Goal: Contribute content: Contribute content

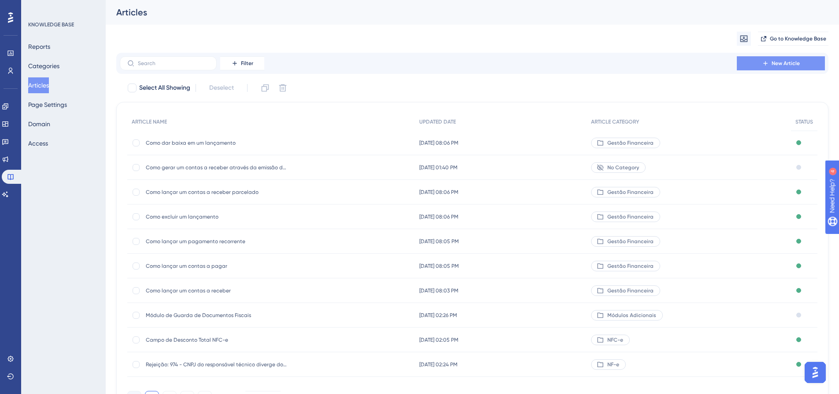
click at [781, 58] on button "New Article" at bounding box center [781, 63] width 88 height 14
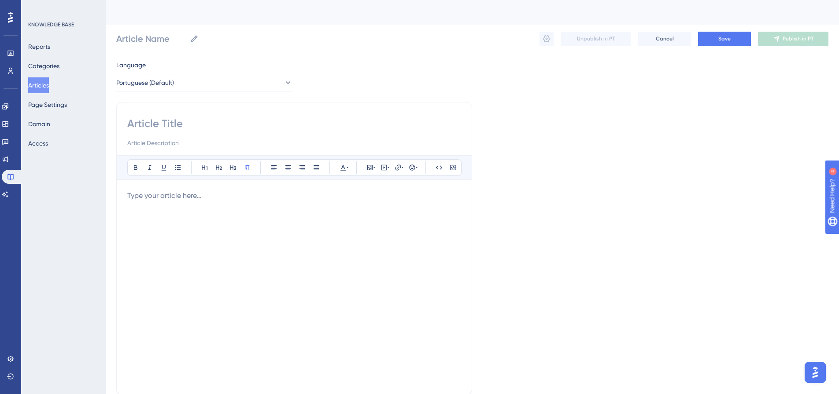
click at [149, 194] on p at bounding box center [294, 196] width 334 height 11
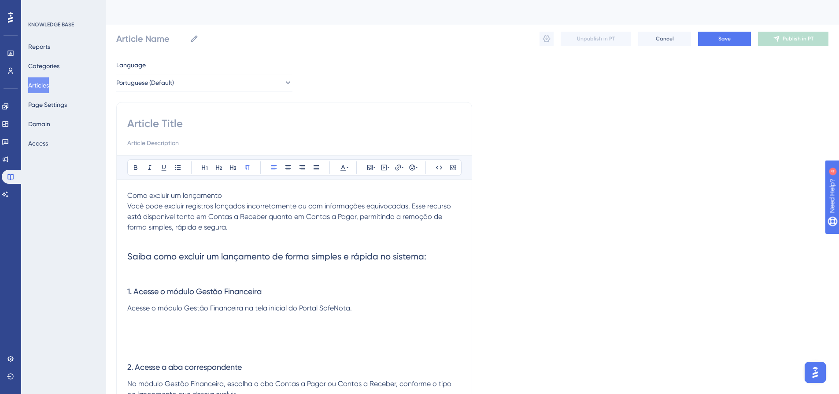
click at [177, 123] on input at bounding box center [294, 124] width 334 height 14
drag, startPoint x: 225, startPoint y: 197, endPoint x: 122, endPoint y: 198, distance: 103.9
copy span "Como excluir um lançamento"
click at [171, 121] on input at bounding box center [294, 124] width 334 height 14
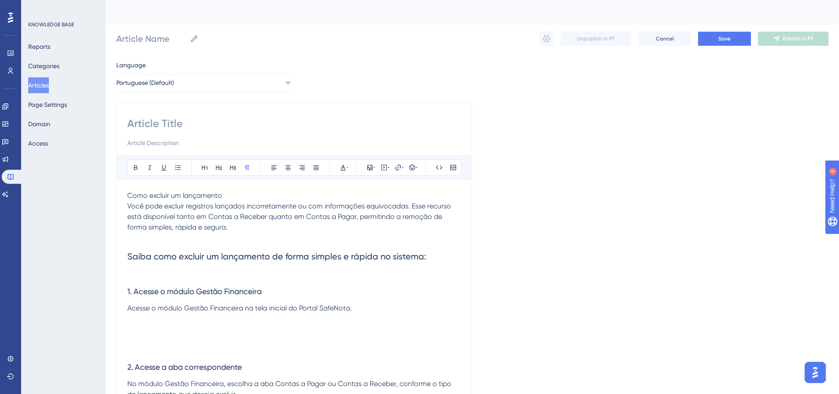
paste input "Como excluir um lançamento"
type input "Como excluir um lançamento"
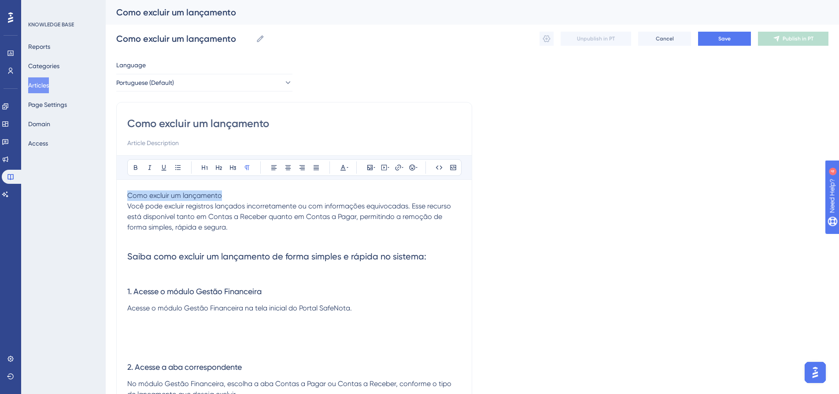
drag, startPoint x: 229, startPoint y: 198, endPoint x: 119, endPoint y: 194, distance: 109.7
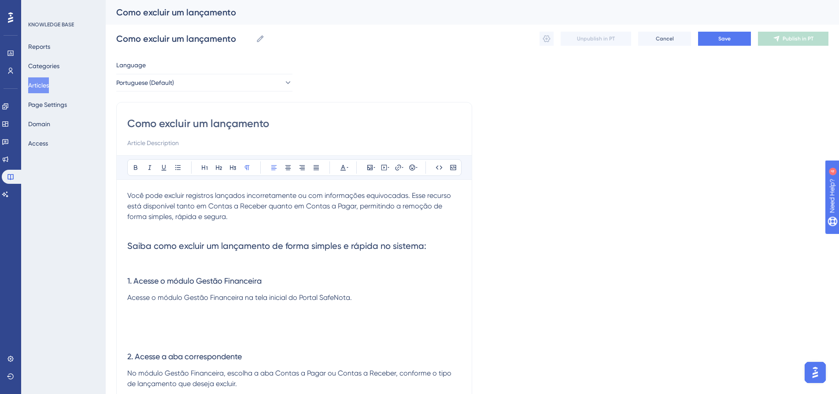
click at [181, 121] on input "Como excluir um lançamento" at bounding box center [294, 124] width 334 height 14
type input "Como editar um lançamento"
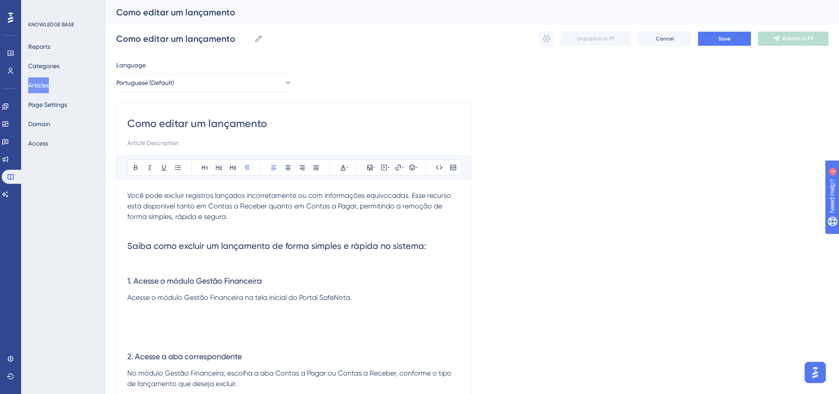
click at [339, 129] on input "Como editar um lançamento" at bounding box center [294, 124] width 334 height 14
click at [169, 196] on span "Você pode excluir registros lançados incorretamente ou com informações equivoca…" at bounding box center [289, 206] width 325 height 29
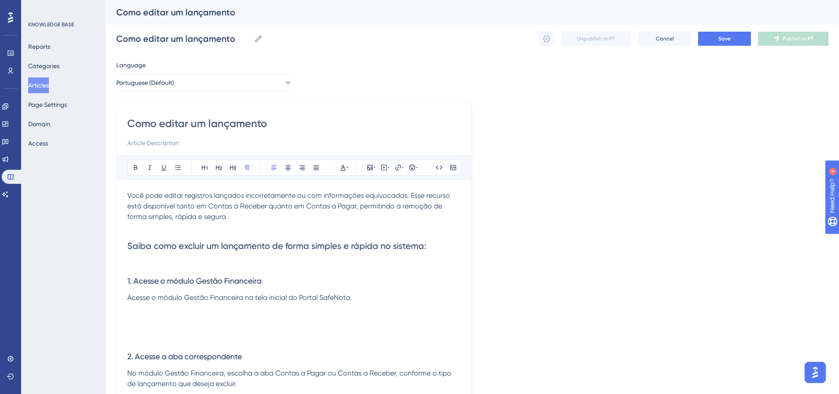
click at [417, 207] on span "Você pode editar registros lançados incorretamente ou com informações equivocad…" at bounding box center [289, 206] width 324 height 29
click at [388, 221] on p "Você pode editar registros lançados incorretamente ou com informações equivocad…" at bounding box center [294, 207] width 334 height 32
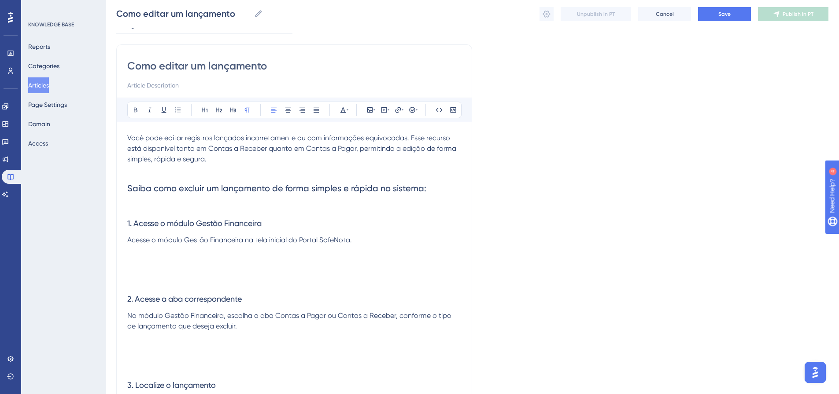
scroll to position [44, 0]
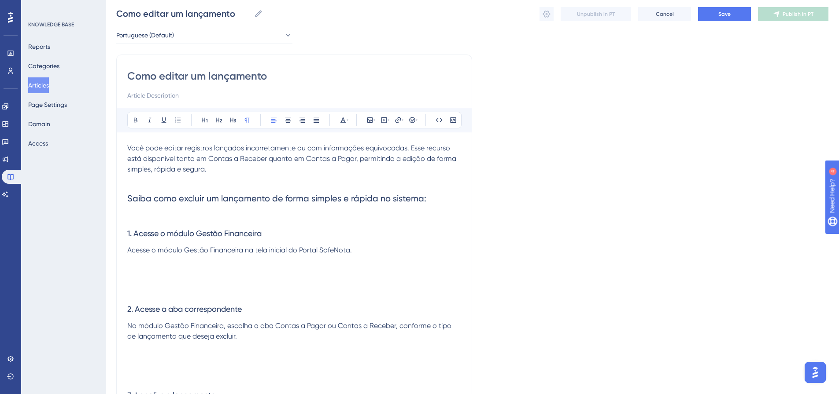
click at [177, 77] on input "Como editar um lançamento" at bounding box center [294, 76] width 334 height 14
click at [189, 199] on span "Saiba como excluir um lançamento de forma simples e rápida no sistema:" at bounding box center [276, 198] width 299 height 11
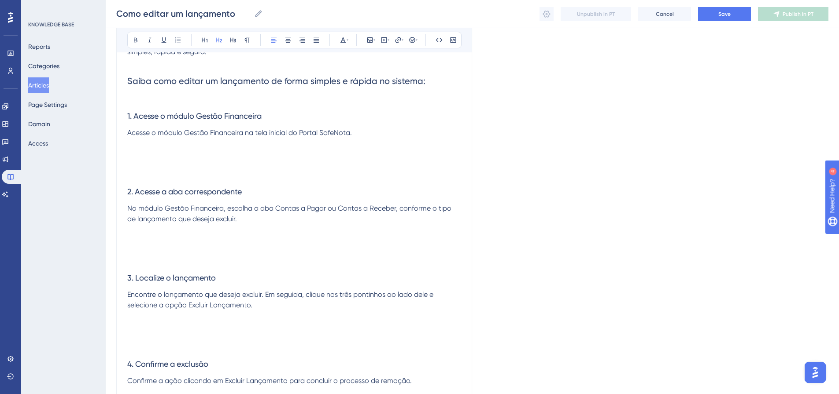
scroll to position [176, 0]
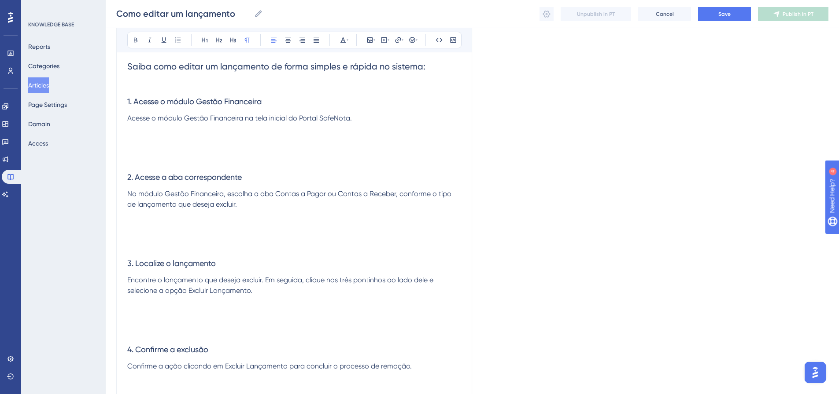
click at [215, 206] on span "No módulo Gestão Financeira, escolha a aba Contas a Pagar ou Contas a Receber, …" at bounding box center [290, 199] width 326 height 19
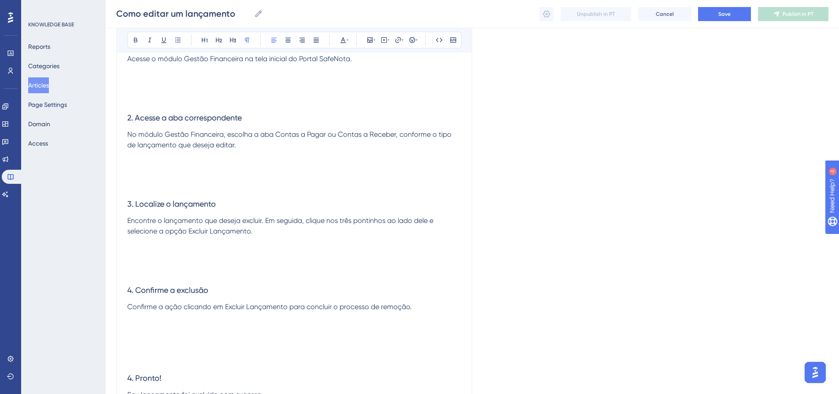
scroll to position [220, 0]
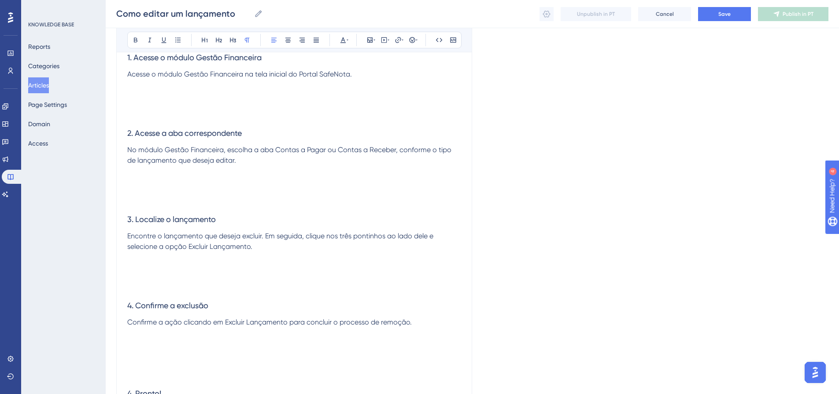
click at [255, 237] on span "Encontre o lançamento que deseja excluir. Em seguida, clique nos três pontinhos…" at bounding box center [281, 241] width 308 height 19
click at [197, 247] on span "Encontre o lançamento que deseja editar. Em seguida, clique nos três pontinhos …" at bounding box center [280, 241] width 307 height 19
click at [192, 247] on span "Encontre o lançamento que deseja editar. Em seguida, clique nos três pontinhos …" at bounding box center [280, 241] width 307 height 19
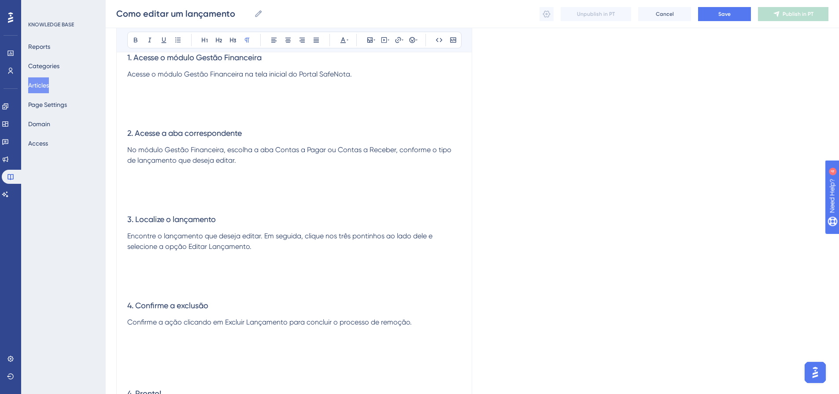
click at [256, 262] on p at bounding box center [294, 257] width 334 height 11
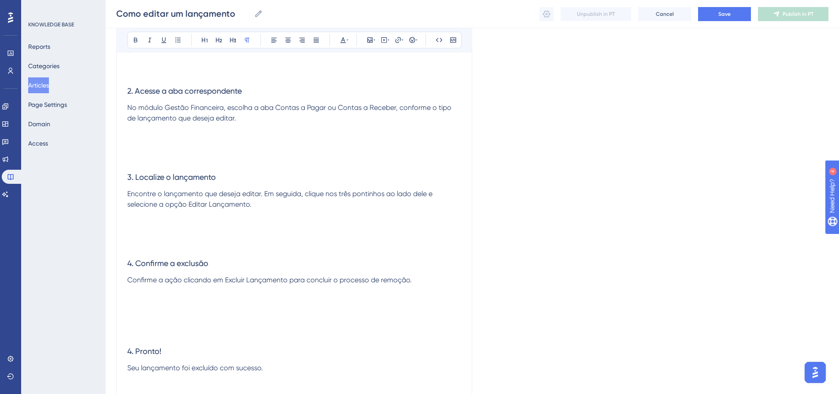
scroll to position [308, 0]
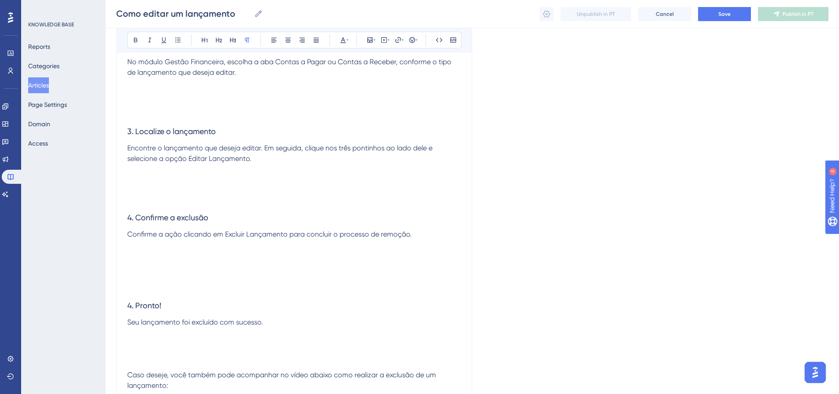
click at [198, 220] on span "4. Confirme a exclusão" at bounding box center [167, 217] width 81 height 9
click at [246, 247] on p at bounding box center [294, 245] width 334 height 11
click at [213, 219] on h3 "4. Confirme a edição" at bounding box center [294, 217] width 334 height 23
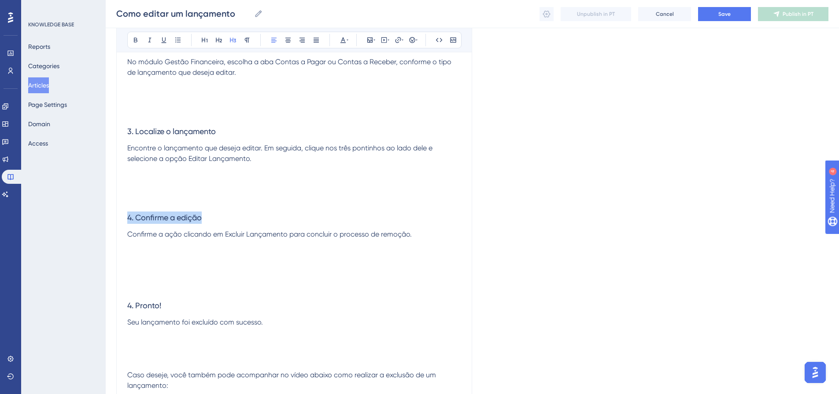
click at [202, 216] on span "4. Confirme a edição" at bounding box center [164, 217] width 74 height 9
drag, startPoint x: 254, startPoint y: 188, endPoint x: 256, endPoint y: 179, distance: 9.3
click at [252, 185] on p at bounding box center [294, 190] width 334 height 11
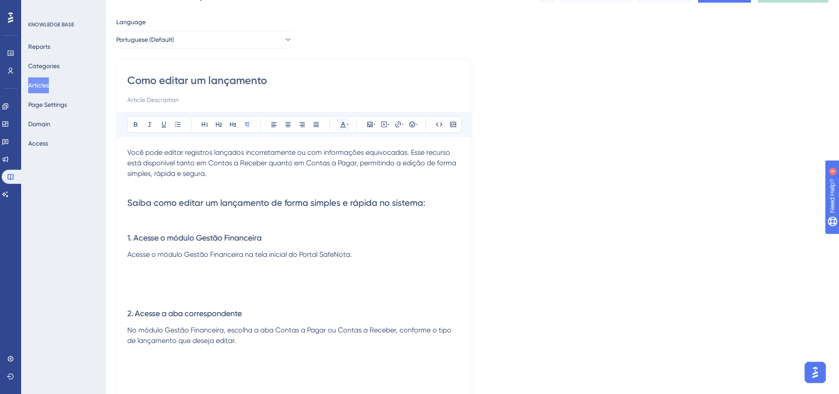
scroll to position [0, 0]
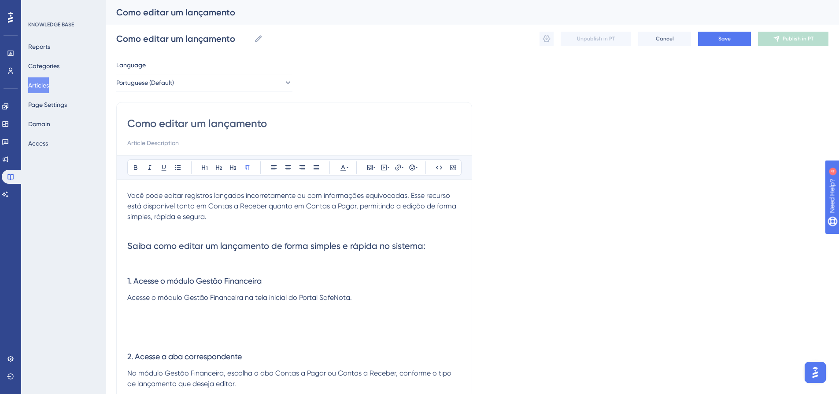
click at [410, 207] on span "Você pode editar registros lançados incorretamente ou com informações equivocad…" at bounding box center [292, 206] width 331 height 29
click at [380, 213] on p "Você pode editar registros lançados incorretamente ou com informações equivocad…" at bounding box center [294, 207] width 334 height 32
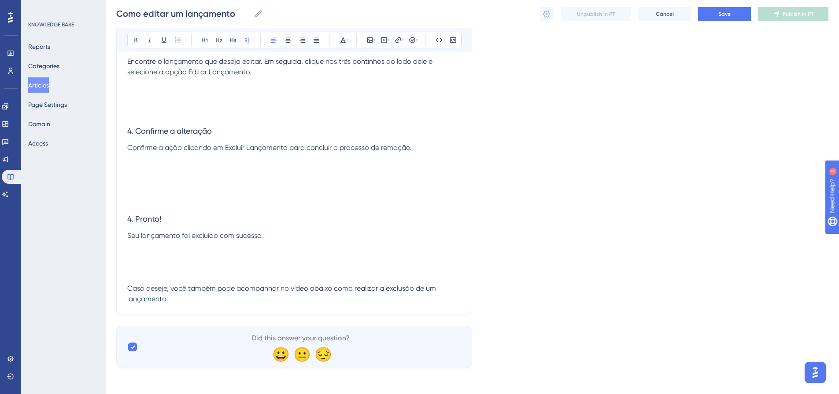
scroll to position [397, 0]
click at [204, 231] on span "Seu lançamento foi excluído com sucesso." at bounding box center [195, 233] width 136 height 8
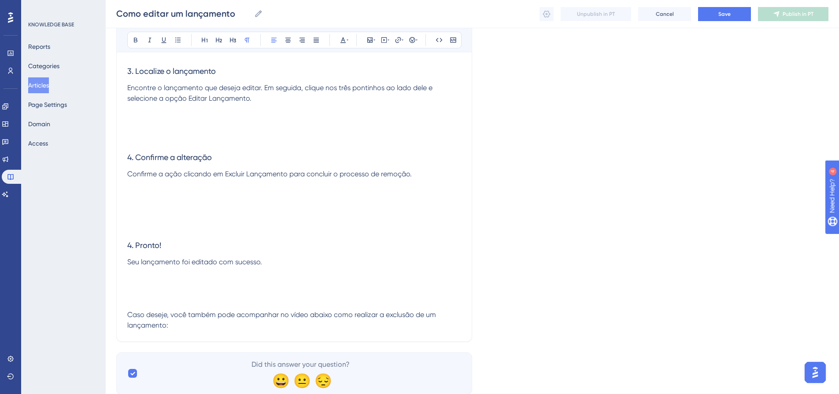
scroll to position [353, 0]
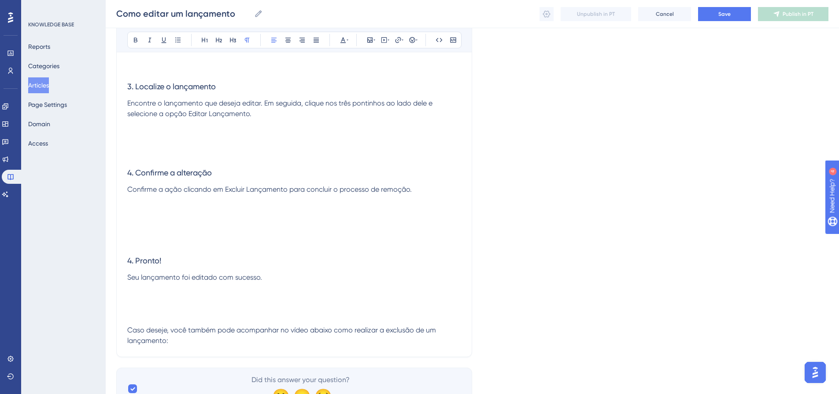
click at [231, 190] on span "Confirme a ação clicando em Excluir Lançamento para concluir o processo de remo…" at bounding box center [269, 189] width 284 height 8
click at [386, 232] on p at bounding box center [294, 234] width 334 height 11
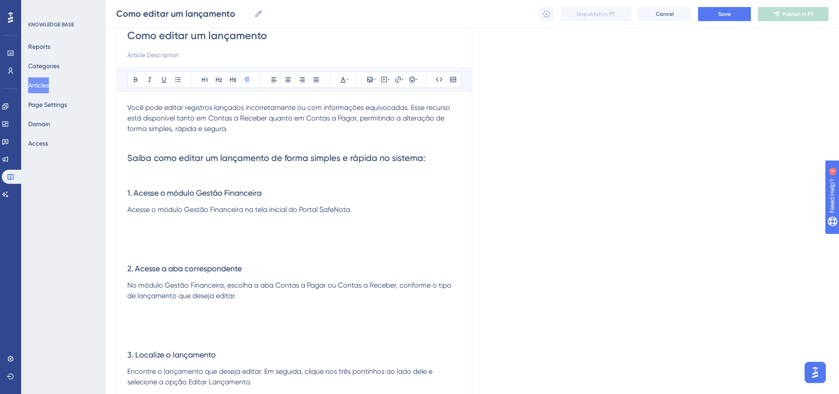
scroll to position [88, 0]
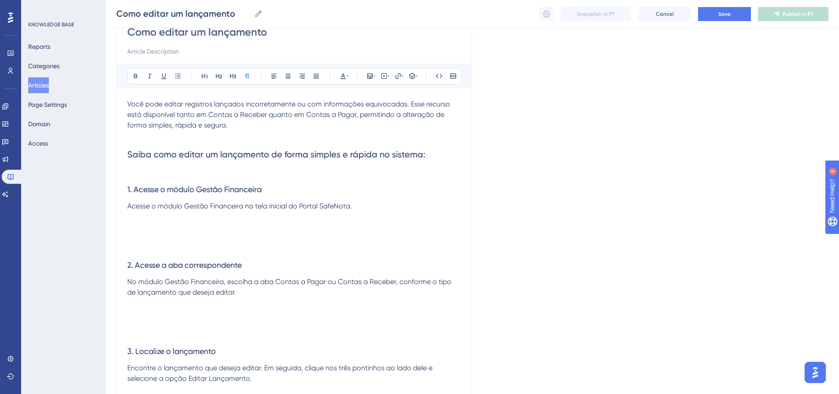
click at [155, 221] on p at bounding box center [294, 217] width 334 height 11
click at [149, 230] on p at bounding box center [294, 227] width 334 height 11
click at [143, 213] on p at bounding box center [294, 217] width 334 height 11
click at [143, 228] on p at bounding box center [294, 227] width 334 height 11
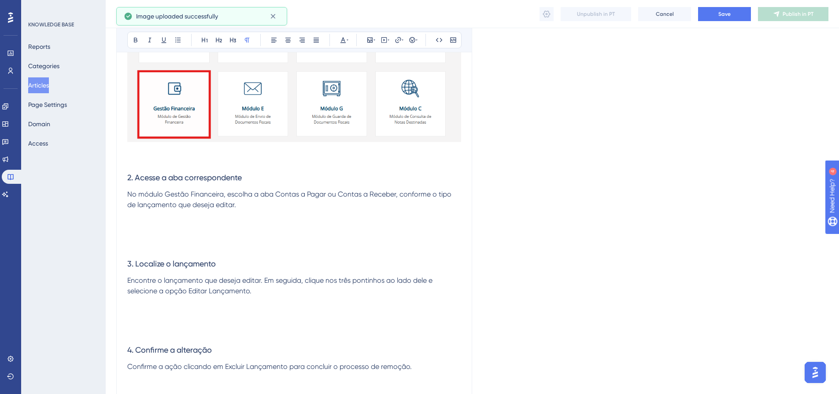
scroll to position [528, 0]
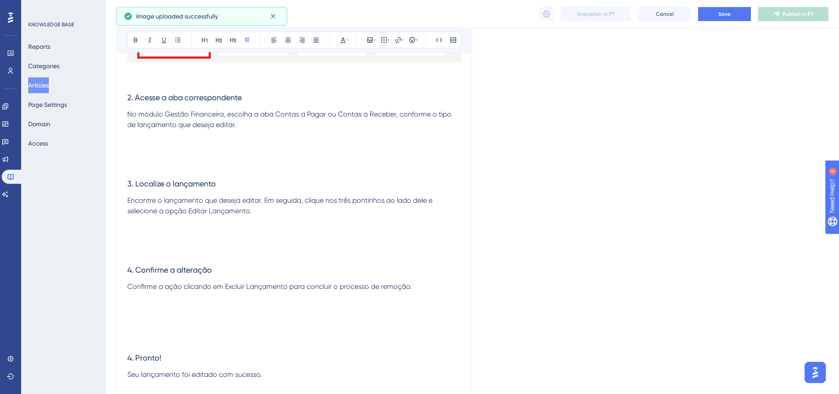
click at [152, 140] on p at bounding box center [294, 135] width 334 height 11
click at [146, 153] on p at bounding box center [294, 156] width 334 height 11
click at [146, 147] on p at bounding box center [294, 146] width 334 height 11
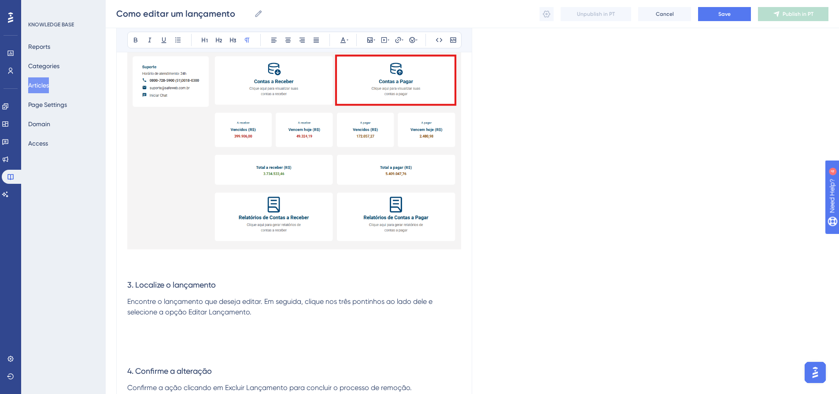
scroll to position [793, 0]
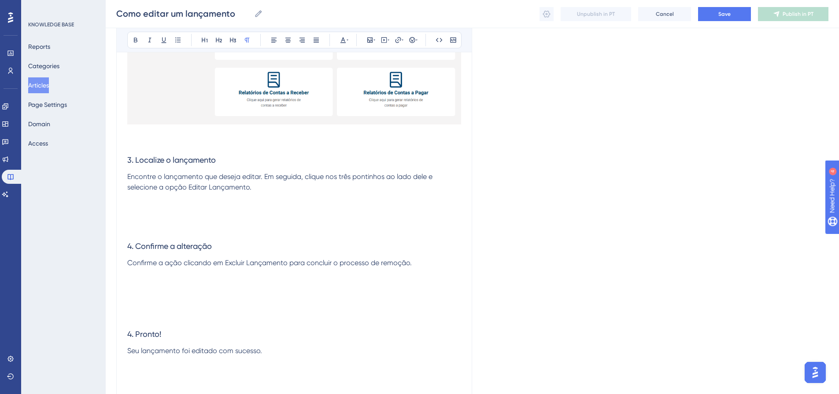
click at [144, 210] on p at bounding box center [294, 208] width 334 height 11
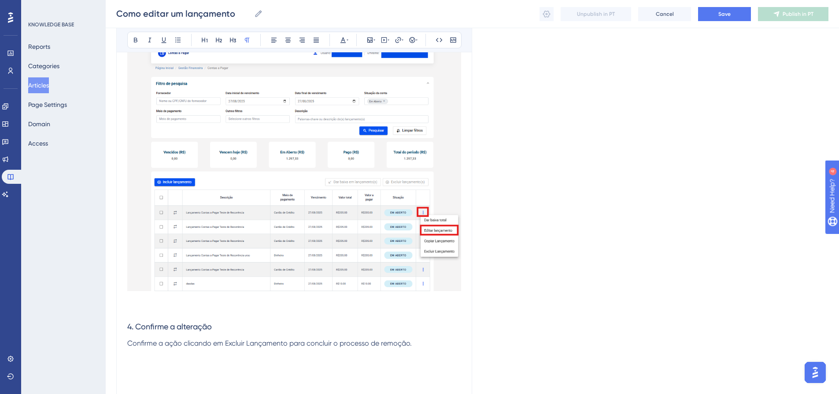
scroll to position [1057, 0]
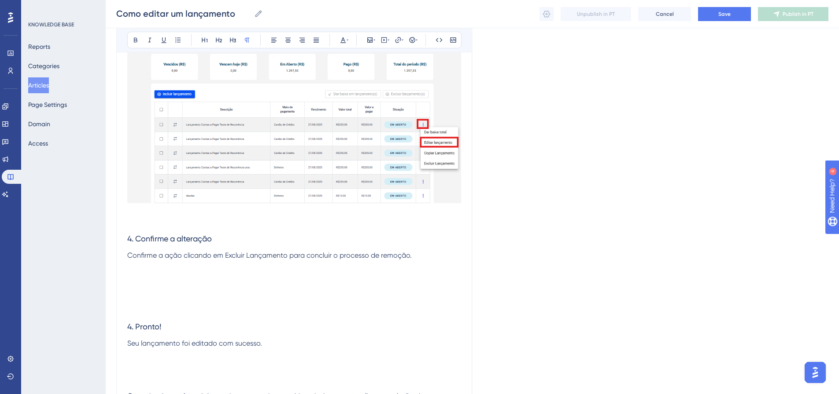
click at [158, 237] on span "4. Confirme a alteração" at bounding box center [169, 238] width 85 height 9
click at [158, 238] on span "4. Confirme a alteração" at bounding box center [169, 238] width 85 height 9
click at [412, 255] on p "Confirme a ação clicando em Excluir Lançamento para concluir o processo de remo…" at bounding box center [294, 256] width 334 height 11
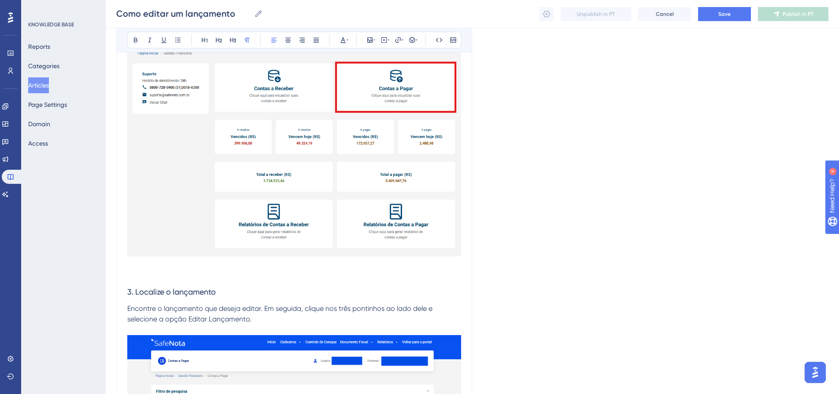
scroll to position [881, 0]
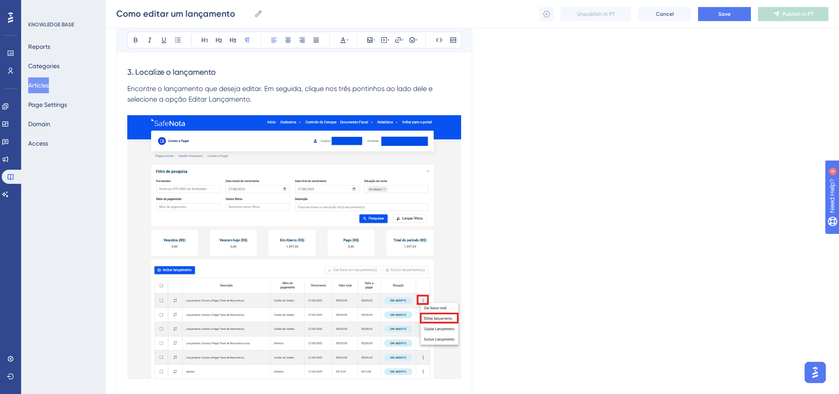
click at [376, 201] on img at bounding box center [294, 247] width 334 height 265
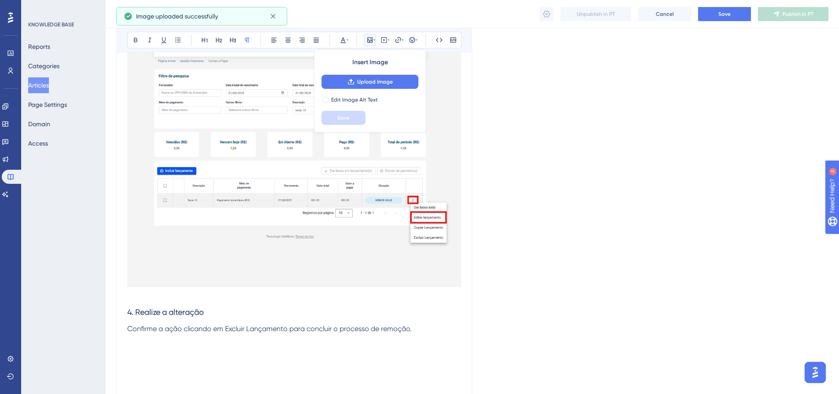
scroll to position [1057, 0]
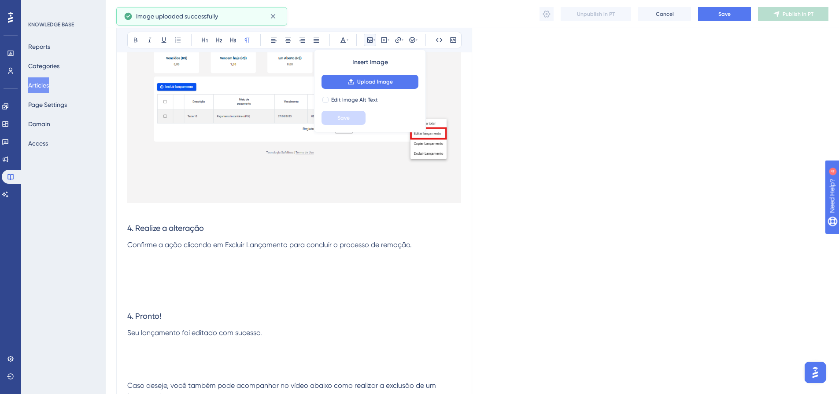
click at [171, 212] on p at bounding box center [294, 211] width 334 height 11
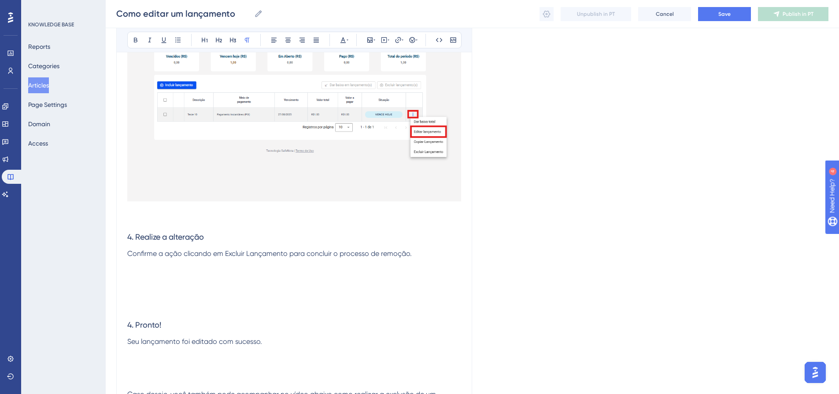
scroll to position [1101, 0]
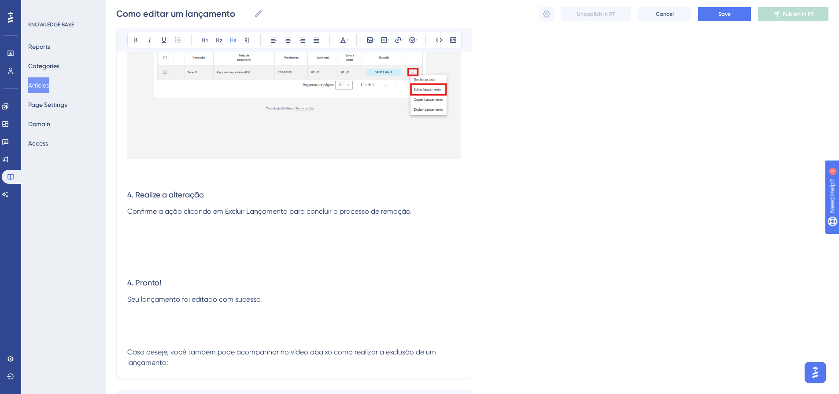
click at [158, 233] on h3 at bounding box center [294, 239] width 334 height 23
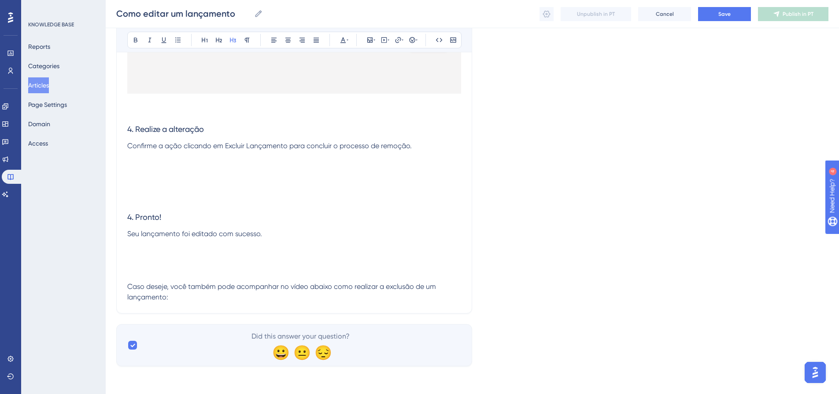
scroll to position [1167, 0]
click at [147, 156] on p at bounding box center [294, 156] width 334 height 11
click at [146, 168] on h3 at bounding box center [294, 173] width 334 height 23
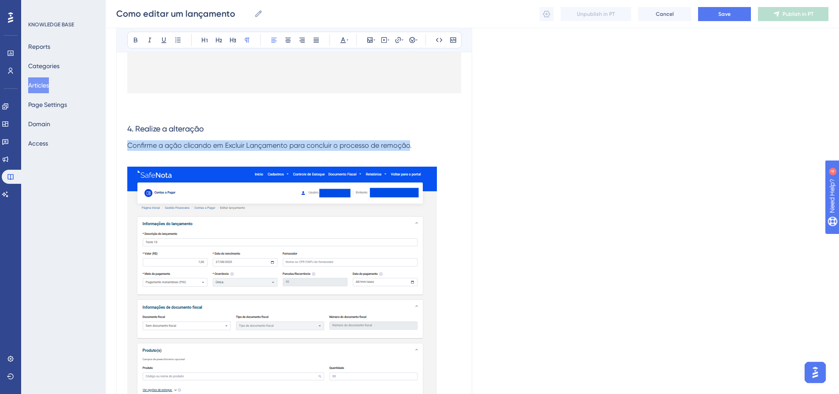
drag, startPoint x: 409, startPoint y: 146, endPoint x: 122, endPoint y: 149, distance: 287.1
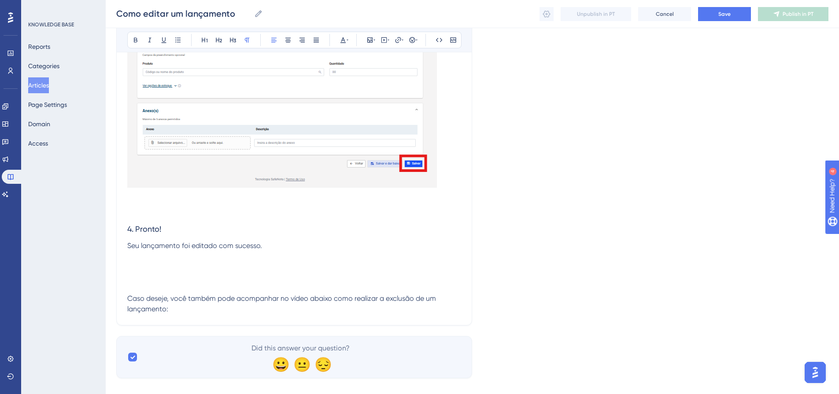
scroll to position [1475, 0]
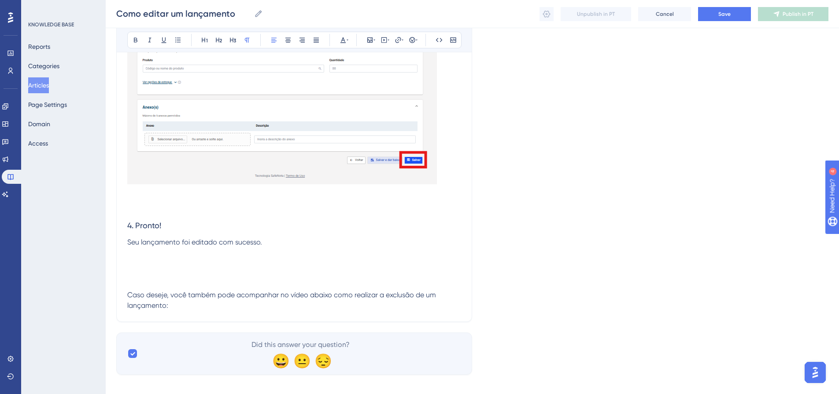
click at [239, 215] on h3 "4. Pronto!" at bounding box center [294, 225] width 334 height 23
click at [217, 254] on p at bounding box center [294, 253] width 334 height 11
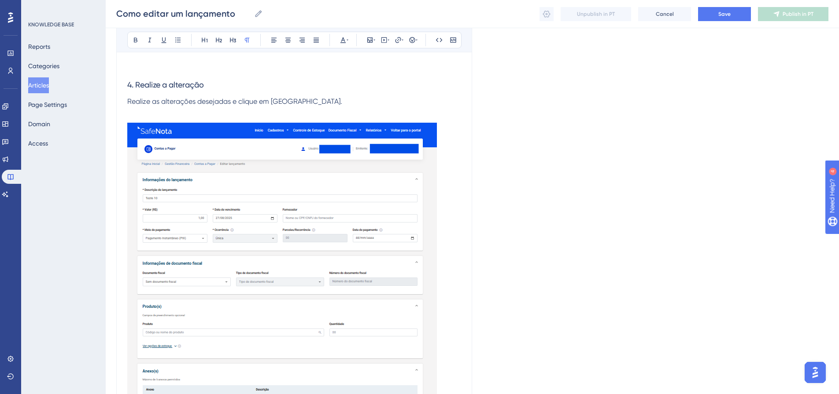
scroll to position [1123, 0]
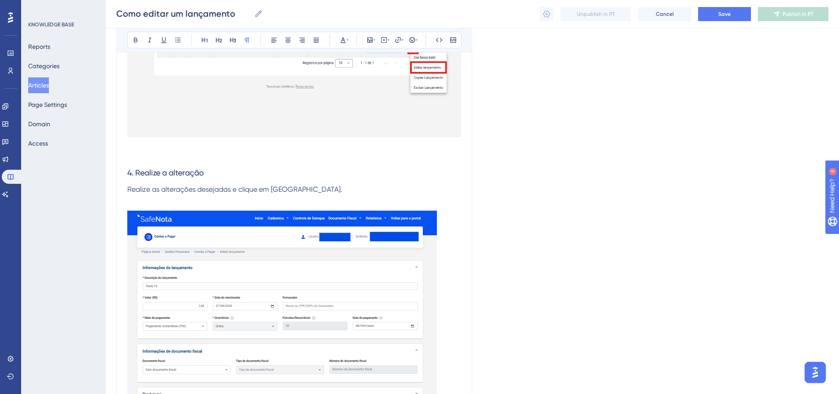
click at [172, 204] on p at bounding box center [294, 200] width 334 height 11
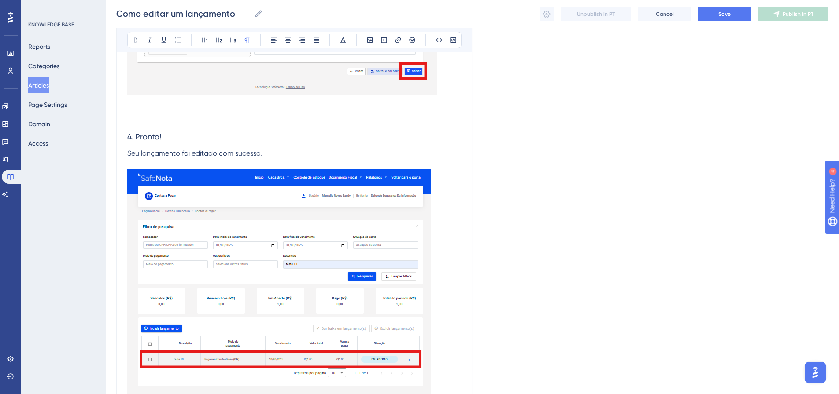
scroll to position [1563, 0]
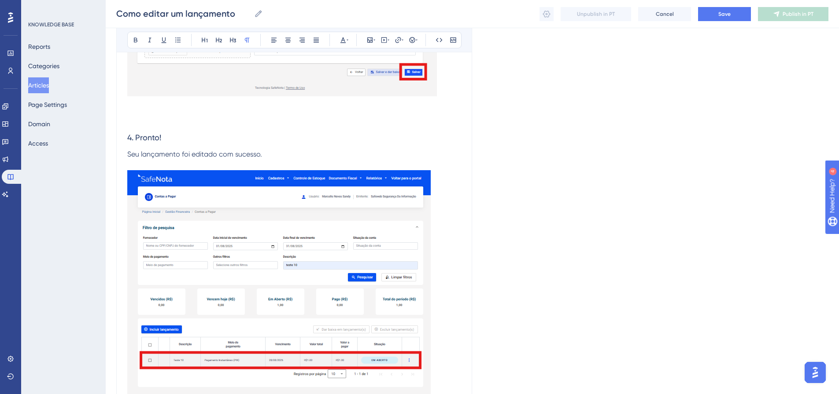
click at [154, 117] on p at bounding box center [294, 121] width 334 height 11
click at [149, 105] on p at bounding box center [294, 110] width 334 height 11
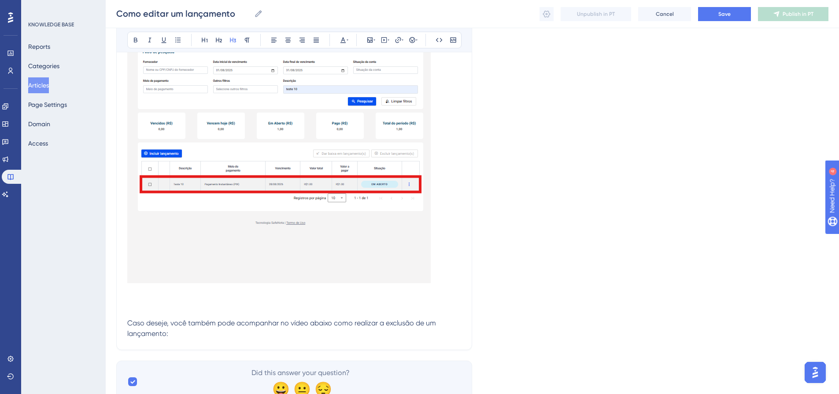
scroll to position [1776, 0]
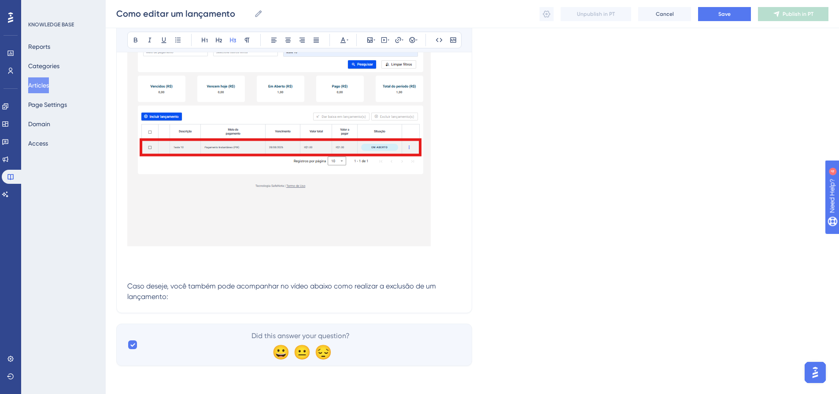
click at [140, 247] on div at bounding box center [278, 103] width 303 height 292
click at [141, 263] on p at bounding box center [294, 265] width 334 height 11
click at [142, 256] on p at bounding box center [294, 255] width 334 height 11
click at [141, 269] on p at bounding box center [294, 265] width 334 height 11
click at [177, 297] on p "Caso deseje, você também pode acompanhar no vídeo abaixo como realizar a exclus…" at bounding box center [294, 291] width 334 height 21
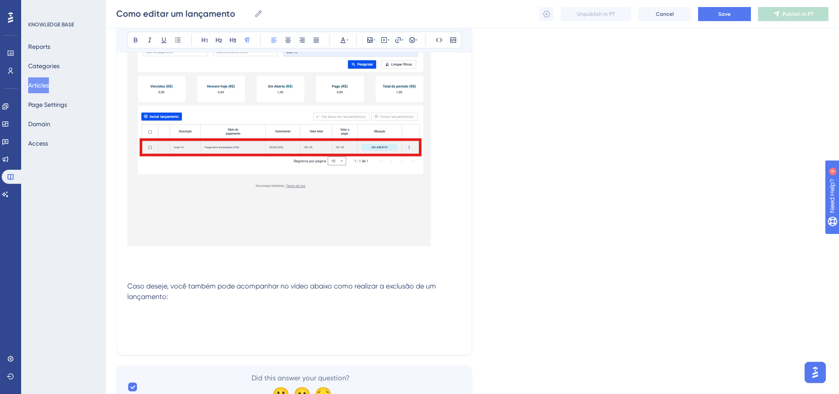
click at [402, 287] on span "Caso deseje, você também pode acompanhar no vídeo abaixo como realizar a exclus…" at bounding box center [282, 291] width 310 height 19
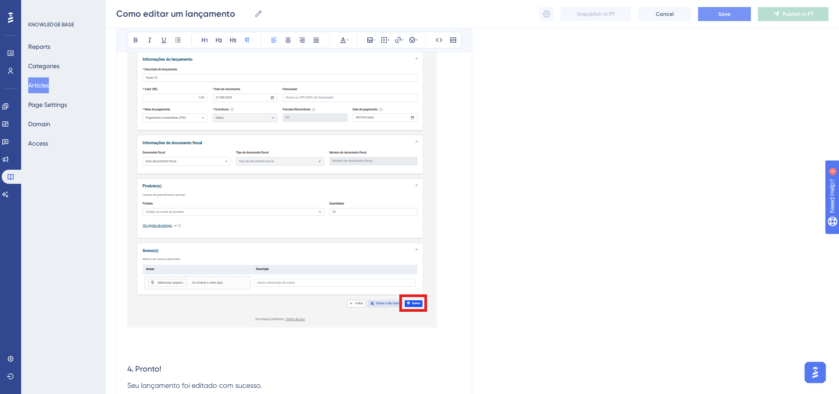
scroll to position [1248, 0]
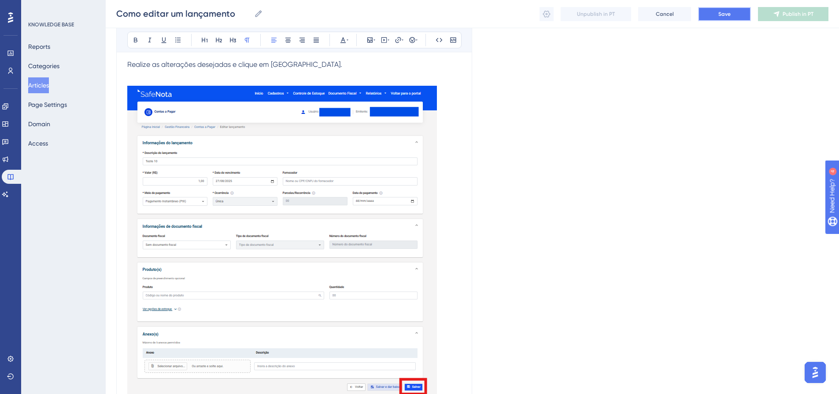
click at [734, 12] on button "Save" at bounding box center [724, 14] width 53 height 14
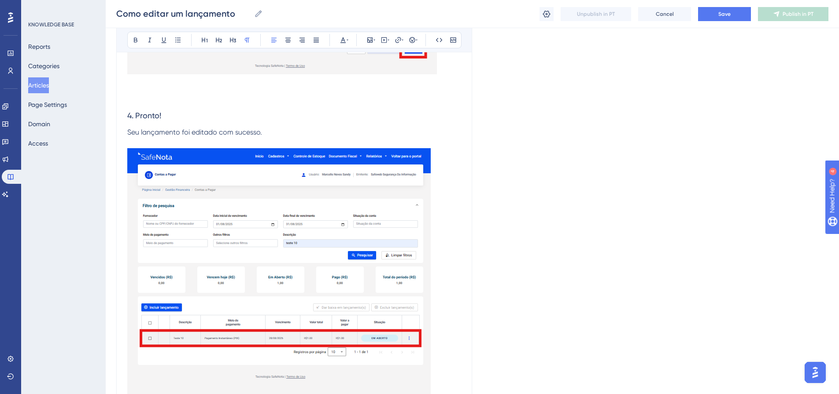
scroll to position [1818, 0]
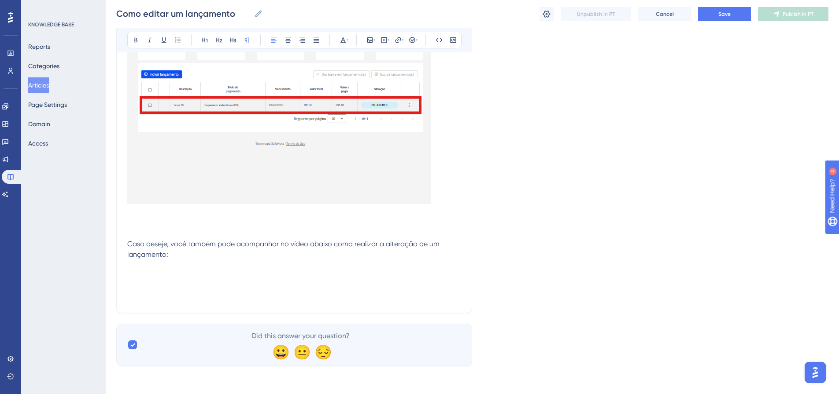
click at [184, 254] on p "Caso deseje, você também pode acompanhar no vídeo abaixo como realizar a altera…" at bounding box center [294, 249] width 334 height 21
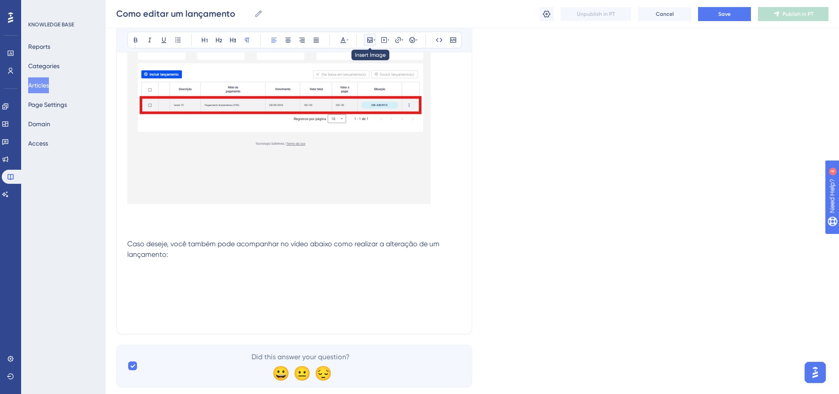
click at [370, 41] on icon at bounding box center [369, 40] width 7 height 7
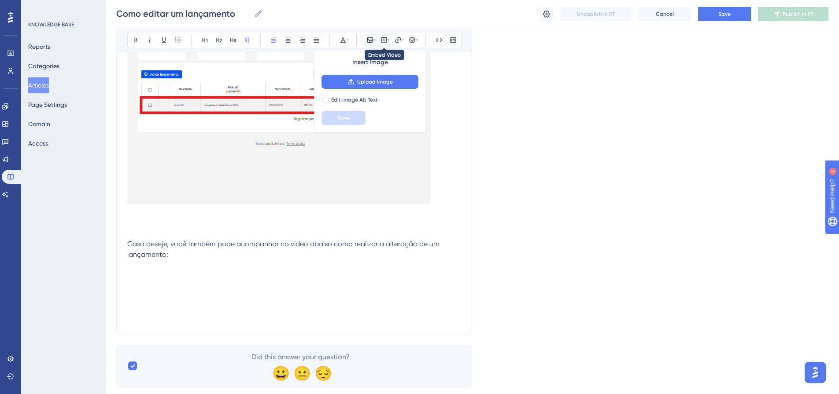
click at [388, 42] on icon at bounding box center [388, 40] width 2 height 7
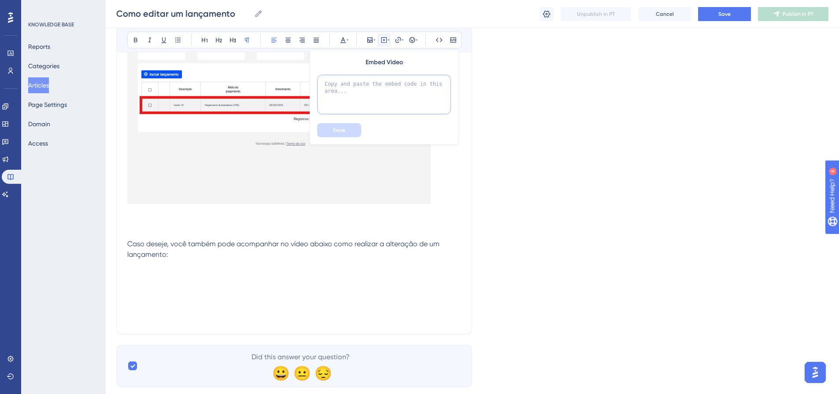
click at [378, 82] on textarea at bounding box center [384, 95] width 134 height 40
click at [286, 41] on icon at bounding box center [287, 40] width 7 height 7
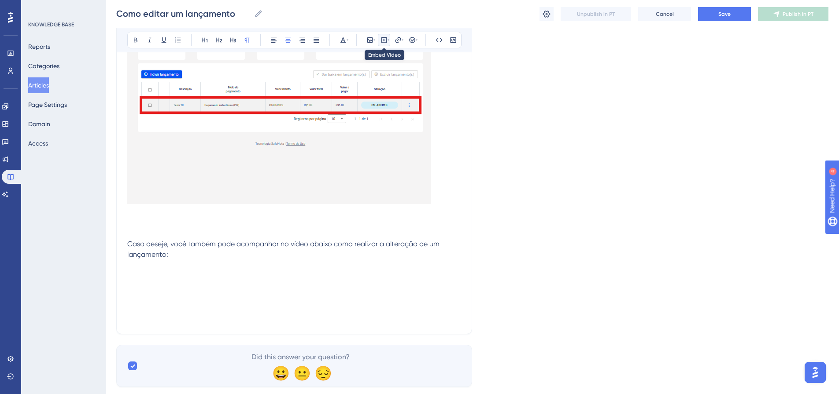
click at [384, 41] on icon at bounding box center [383, 40] width 7 height 7
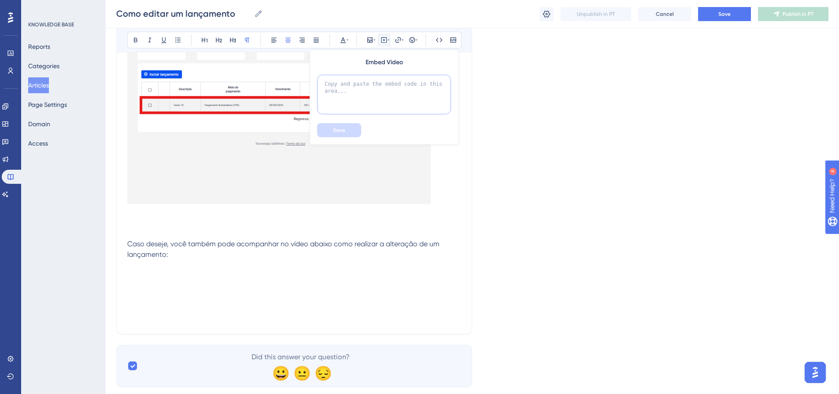
click at [385, 82] on textarea at bounding box center [384, 95] width 134 height 40
paste textarea "<iframe width="560" height="315" src="https://www.youtube.com/embed/X0vbkUcOPag…"
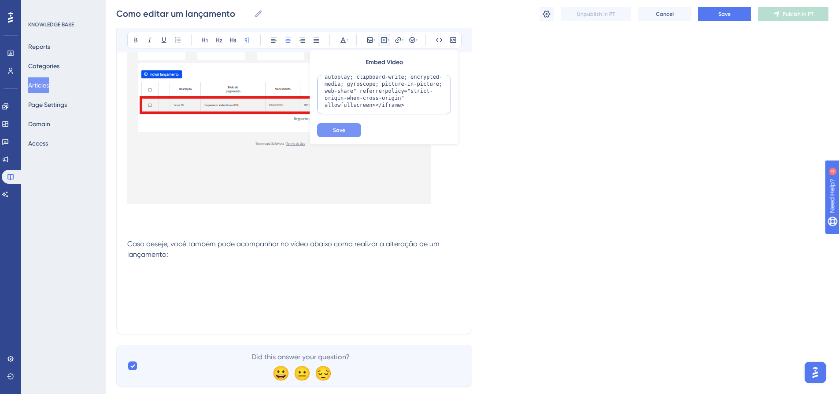
type textarea "<iframe width="560" height="315" src="https://www.youtube.com/embed/X0vbkUcOPag…"
click at [350, 125] on button "Save" at bounding box center [339, 130] width 44 height 14
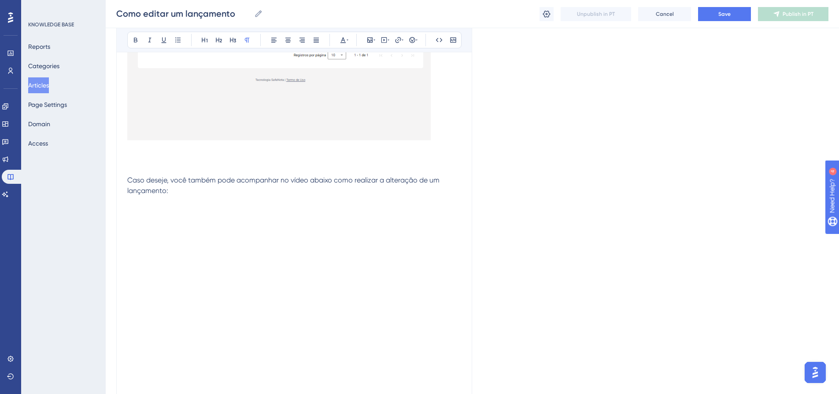
scroll to position [1892, 0]
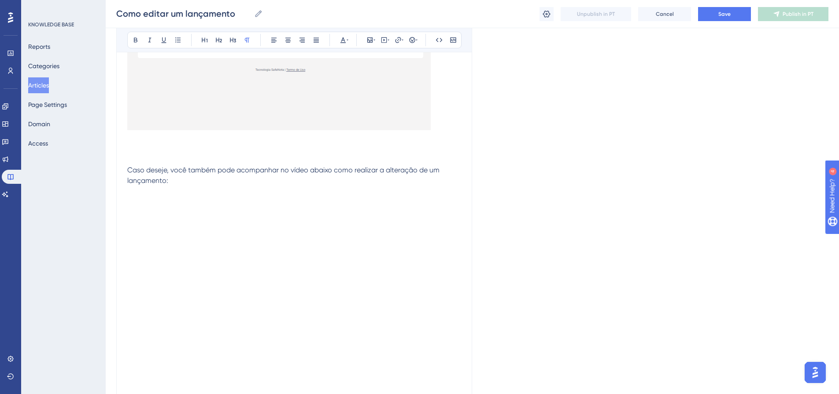
click at [409, 309] on div at bounding box center [294, 277] width 334 height 140
drag, startPoint x: 385, startPoint y: 295, endPoint x: 213, endPoint y: 203, distance: 194.8
click at [285, 42] on icon at bounding box center [287, 40] width 7 height 7
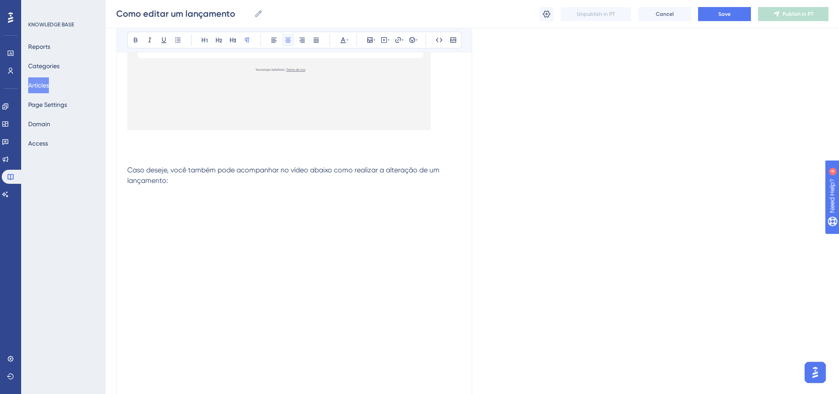
click at [285, 42] on icon at bounding box center [287, 40] width 7 height 7
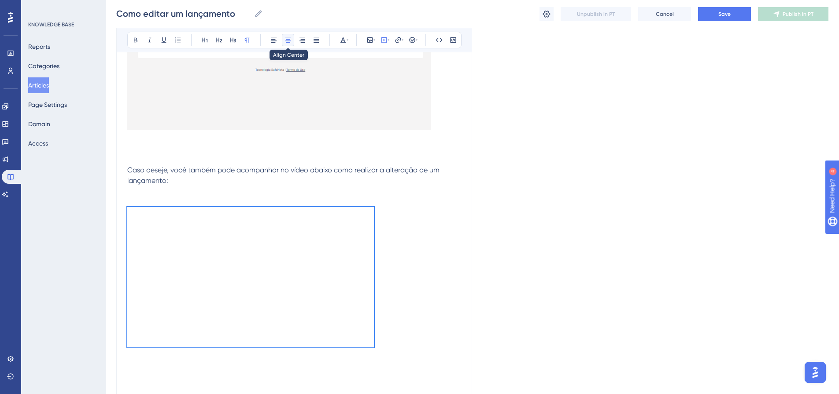
click at [285, 42] on icon at bounding box center [287, 40] width 7 height 7
click at [274, 37] on icon at bounding box center [273, 40] width 7 height 7
click at [285, 39] on icon at bounding box center [287, 40] width 7 height 7
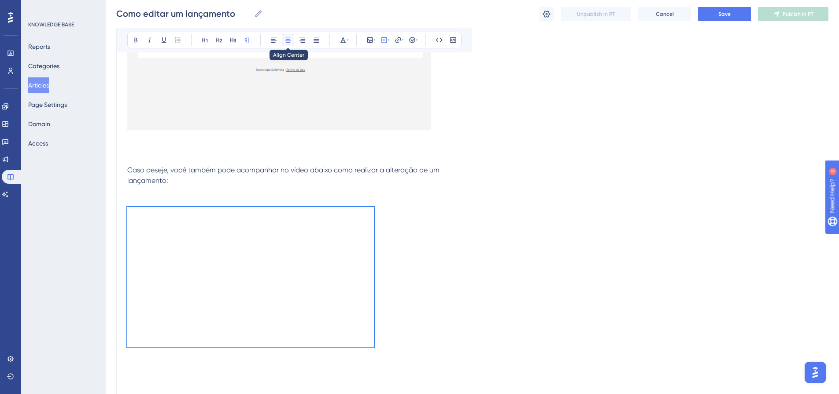
click at [285, 39] on icon at bounding box center [287, 40] width 7 height 7
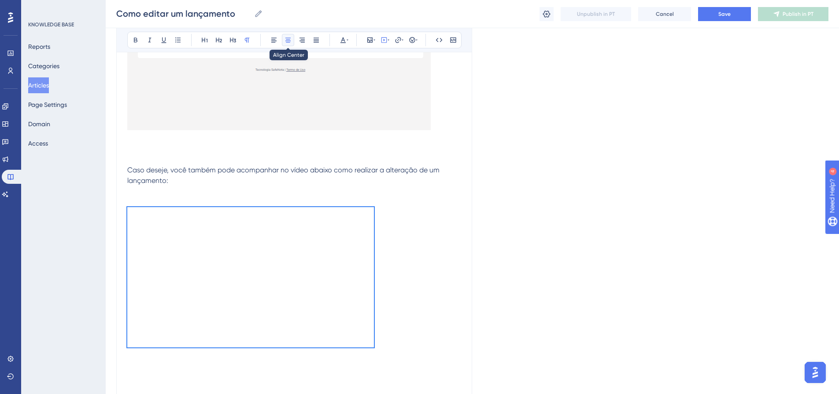
click at [288, 41] on icon at bounding box center [287, 40] width 7 height 7
click at [397, 238] on div at bounding box center [294, 277] width 334 height 140
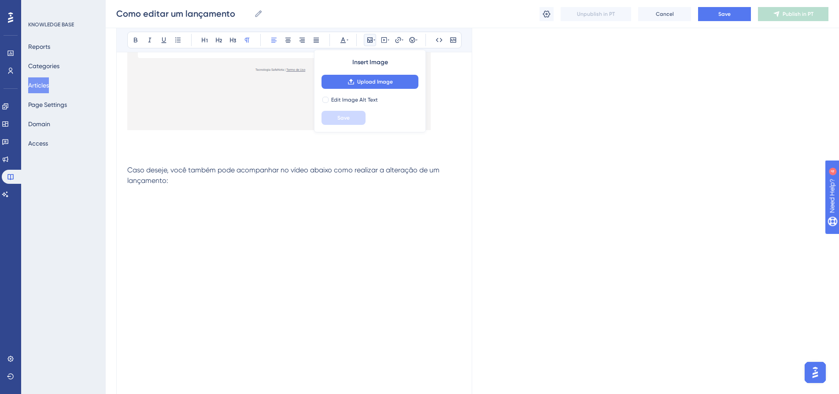
click at [232, 181] on p "Caso deseje, você também pode acompanhar no vídeo abaixo como realizar a altera…" at bounding box center [294, 175] width 334 height 21
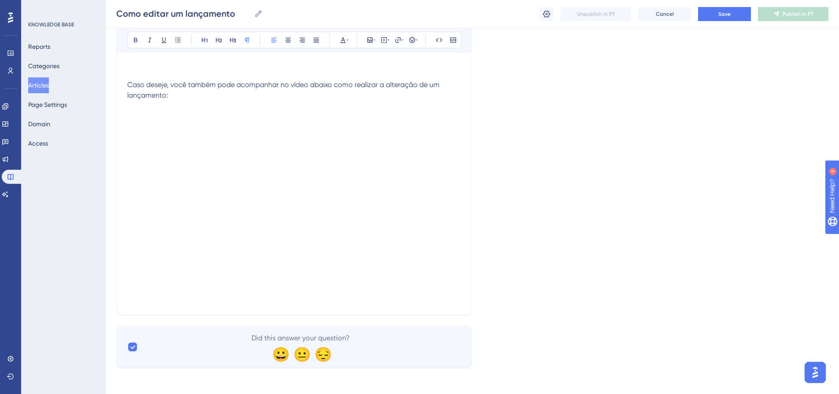
scroll to position [1980, 0]
click at [195, 294] on p at bounding box center [294, 297] width 334 height 11
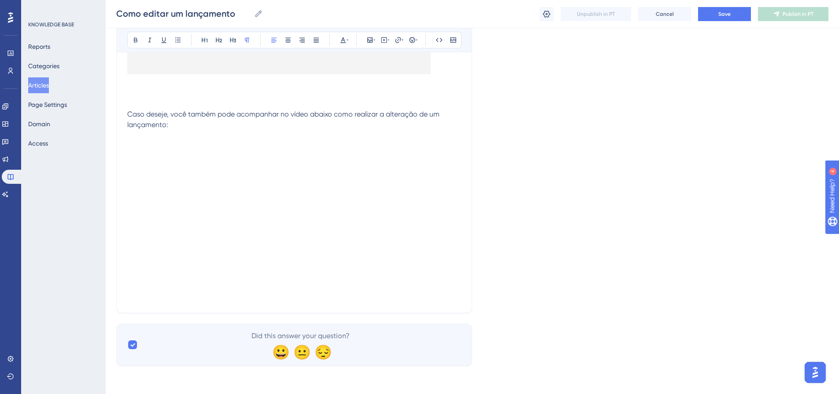
scroll to position [1948, 0]
click at [206, 138] on p at bounding box center [294, 135] width 334 height 11
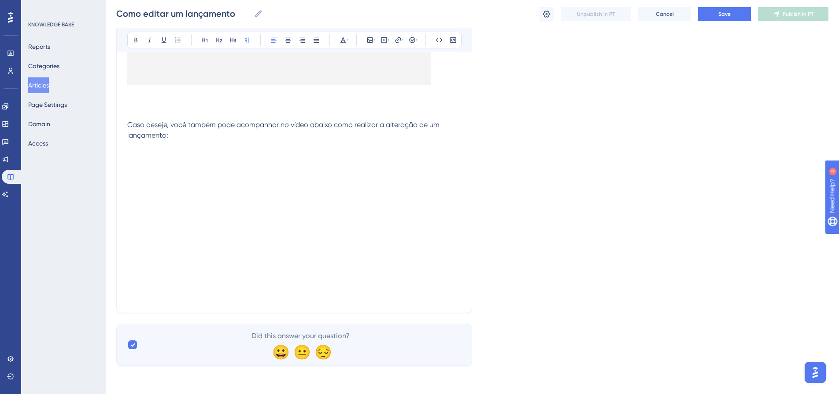
click at [333, 126] on span "Caso deseje, você também pode acompanhar no vídeo abaixo como realizar a altera…" at bounding box center [284, 130] width 314 height 19
click at [706, 16] on button "Save" at bounding box center [724, 14] width 53 height 14
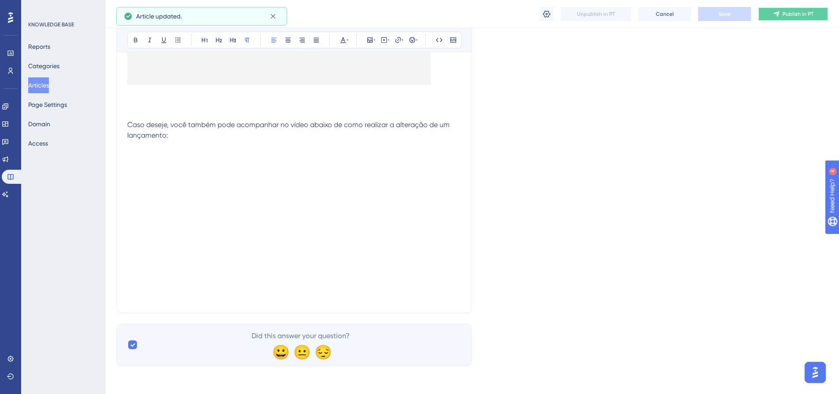
click at [780, 15] on button "Publish in PT" at bounding box center [793, 14] width 70 height 14
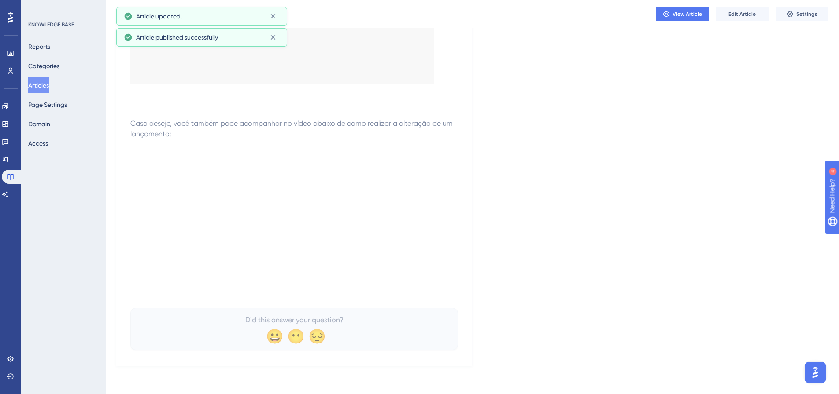
scroll to position [1878, 0]
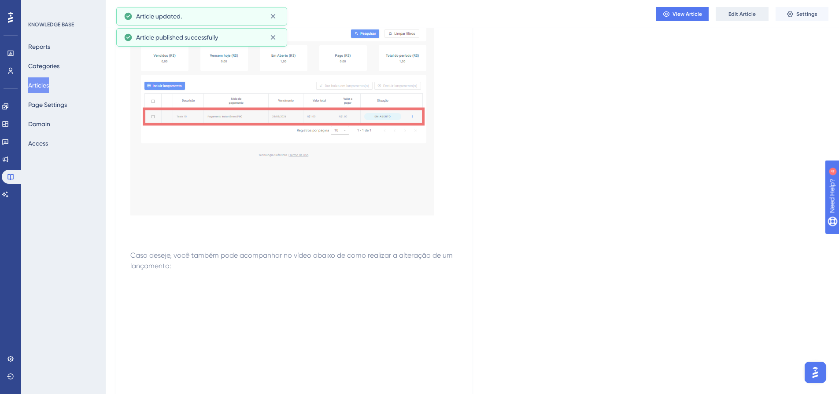
click at [748, 13] on span "Edit Article" at bounding box center [741, 14] width 27 height 7
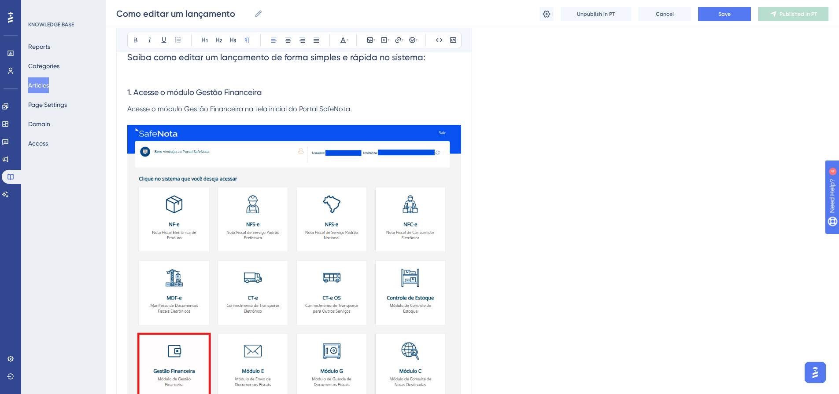
scroll to position [149, 0]
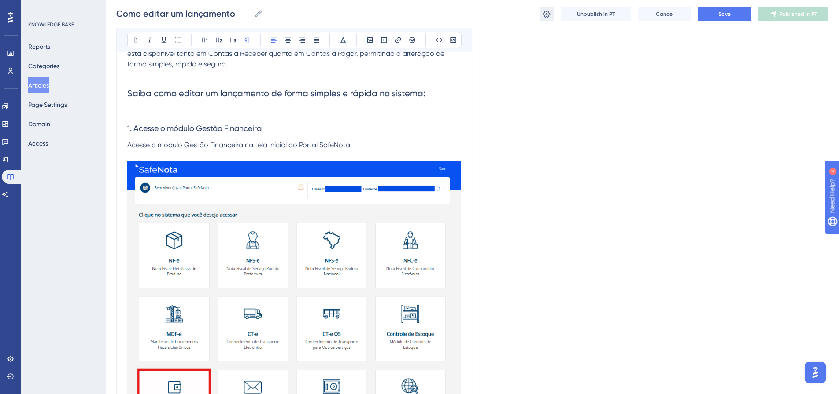
click at [550, 16] on icon at bounding box center [546, 14] width 9 height 9
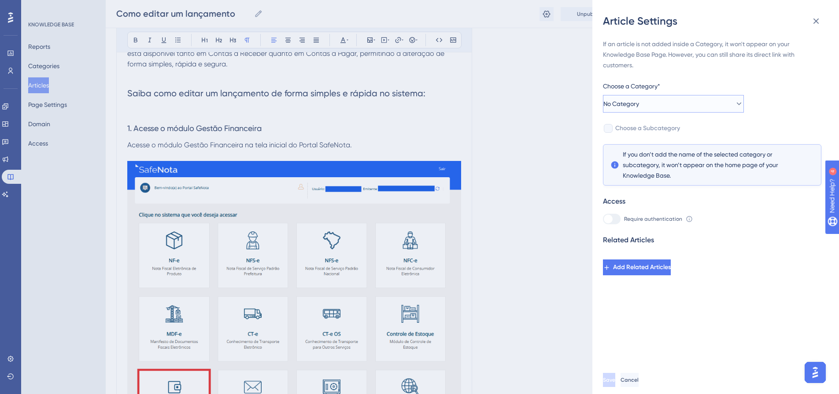
click at [707, 107] on button "No Category" at bounding box center [673, 104] width 141 height 18
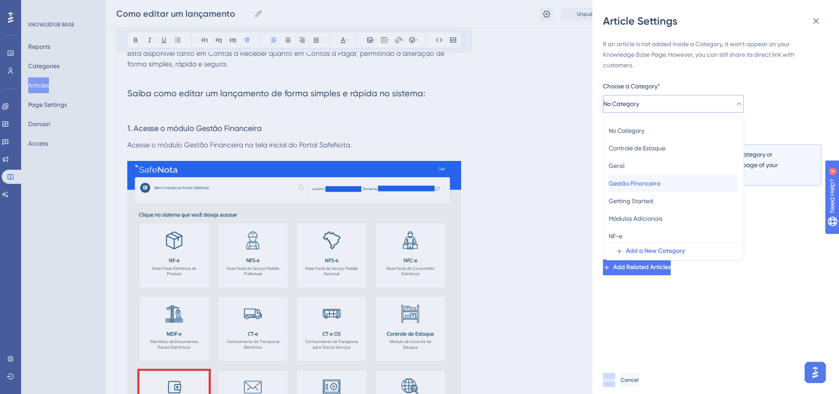
click at [660, 185] on span "Gestão Financeira" at bounding box center [634, 183] width 52 height 11
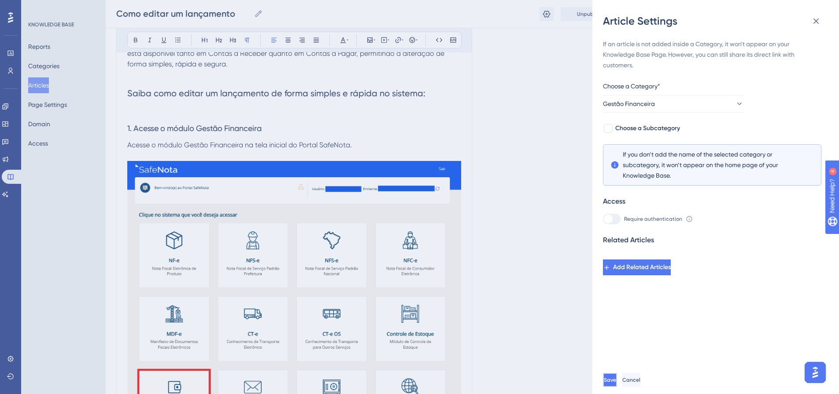
click at [612, 387] on button "Save" at bounding box center [610, 380] width 14 height 14
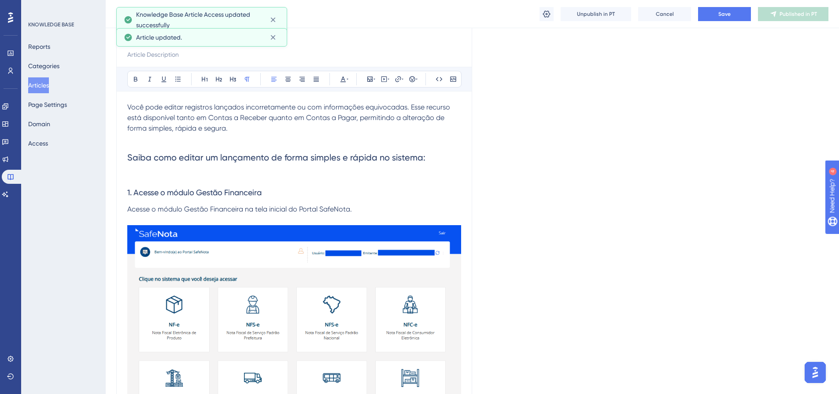
scroll to position [0, 0]
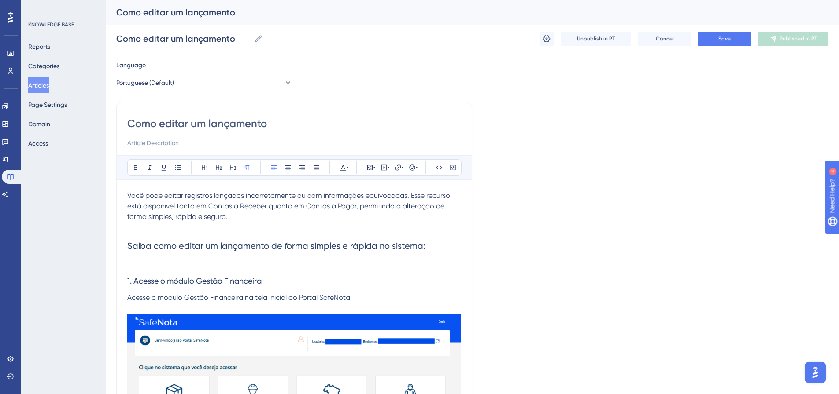
click at [48, 88] on button "Articles" at bounding box center [38, 85] width 21 height 16
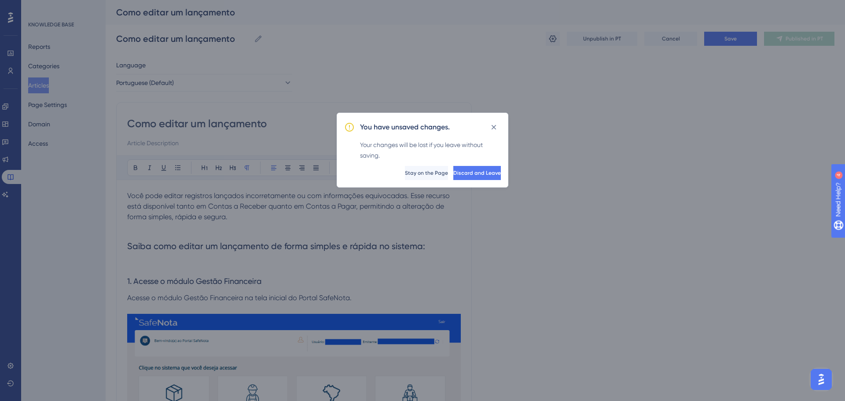
click at [590, 167] on div "You have unsaved changes. Your changes will be lost if you leave without saving…" at bounding box center [422, 200] width 845 height 401
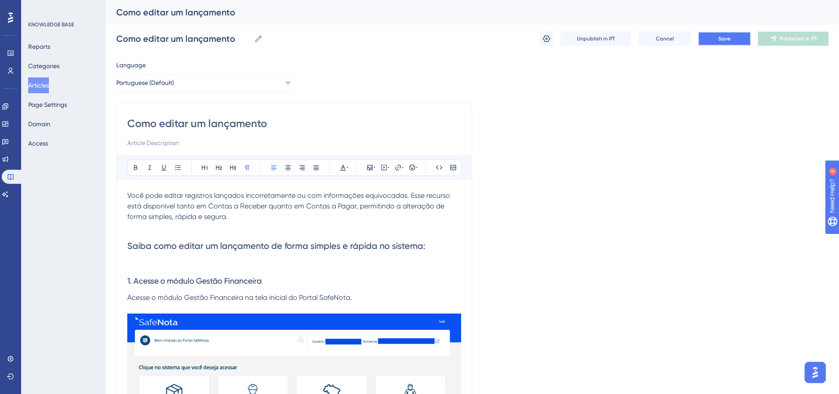
click at [733, 36] on button "Save" at bounding box center [724, 39] width 53 height 14
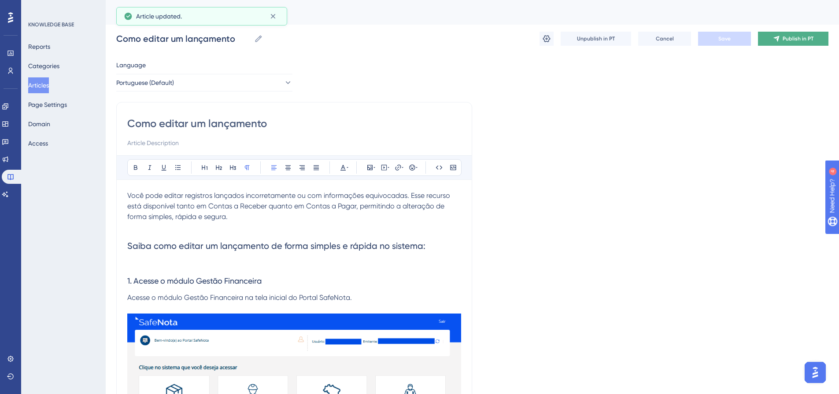
click at [796, 35] on span "Publish in PT" at bounding box center [797, 38] width 31 height 7
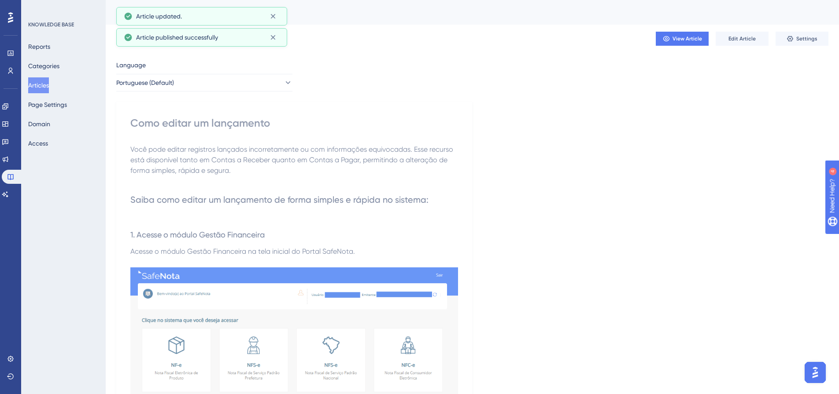
click at [41, 77] on div "Reports Categories Articles Page Settings Domain Access" at bounding box center [63, 95] width 71 height 113
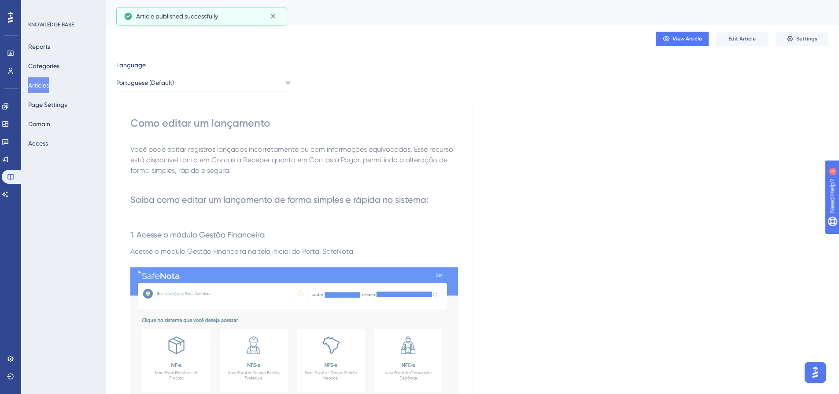
click at [47, 81] on button "Articles" at bounding box center [38, 85] width 21 height 16
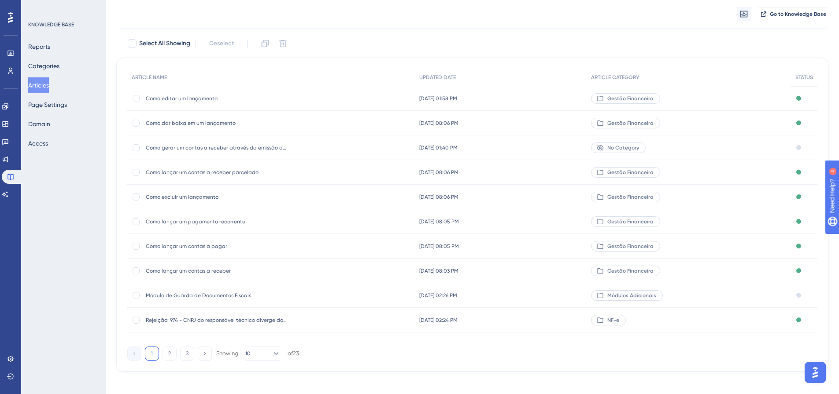
scroll to position [50, 0]
click at [653, 218] on span "Gestão Financeira" at bounding box center [630, 219] width 46 height 7
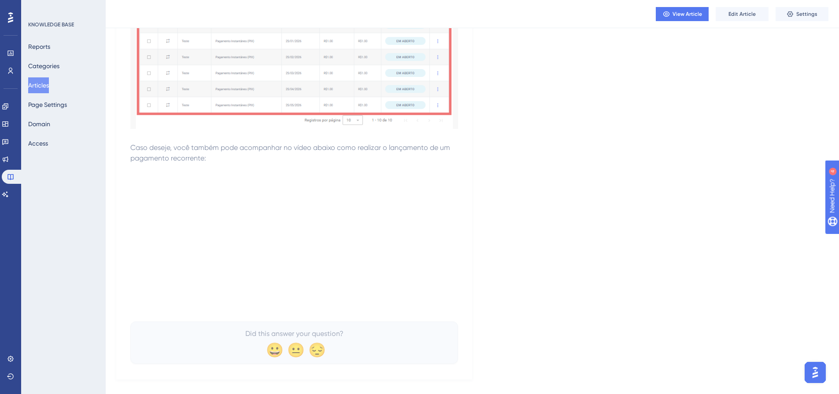
scroll to position [2244, 0]
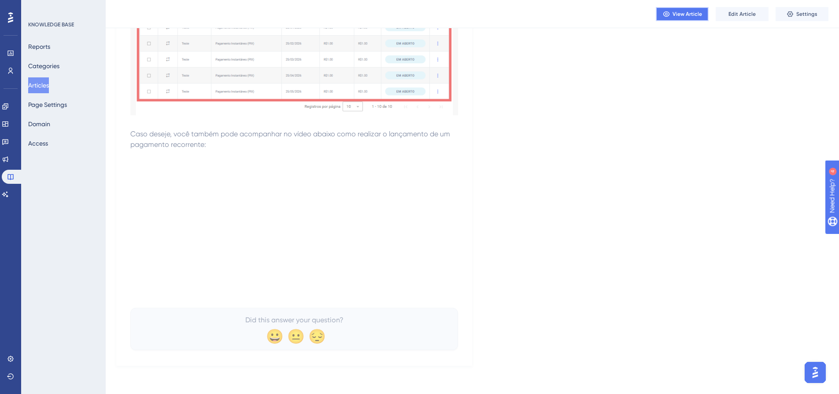
click at [687, 15] on span "View Article" at bounding box center [686, 14] width 29 height 7
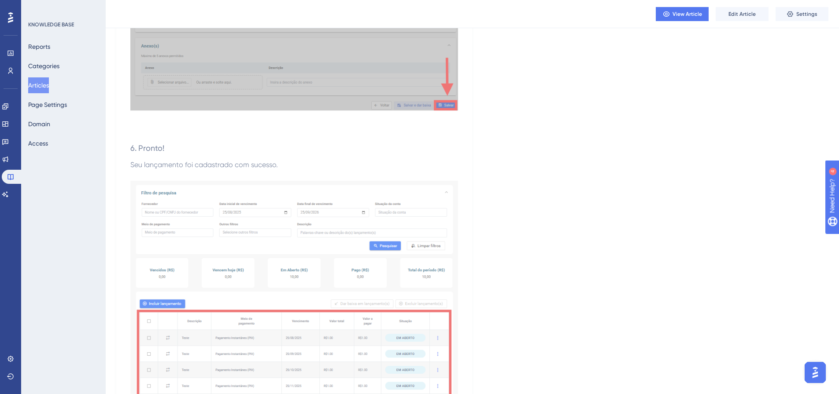
scroll to position [1847, 0]
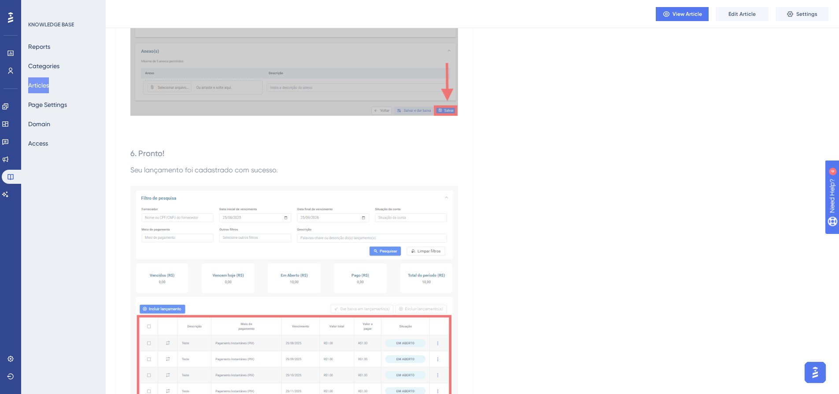
click at [41, 85] on button "Articles" at bounding box center [38, 85] width 21 height 16
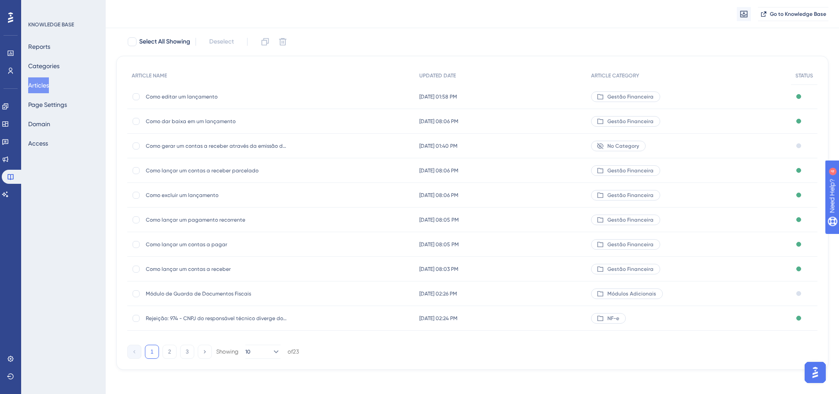
scroll to position [50, 0]
click at [458, 269] on span "26 de ago. de 2025 08:03 PM" at bounding box center [438, 268] width 39 height 7
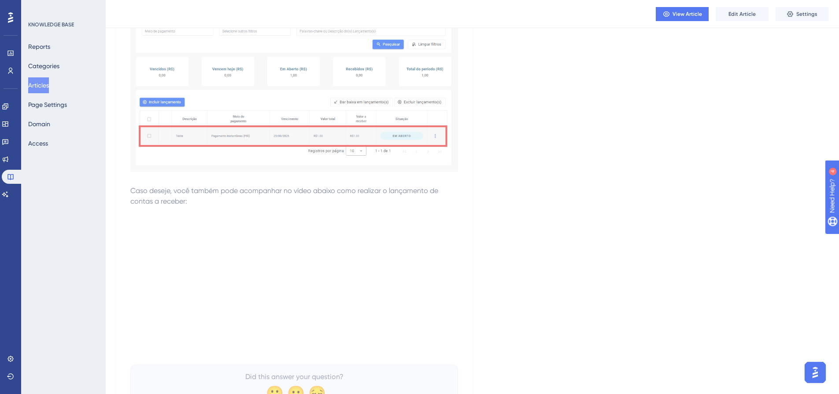
scroll to position [1691, 0]
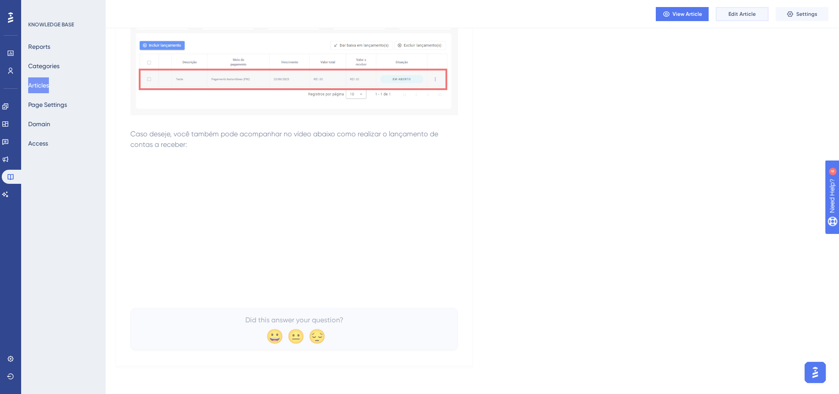
click at [731, 9] on button "Edit Article" at bounding box center [741, 14] width 53 height 14
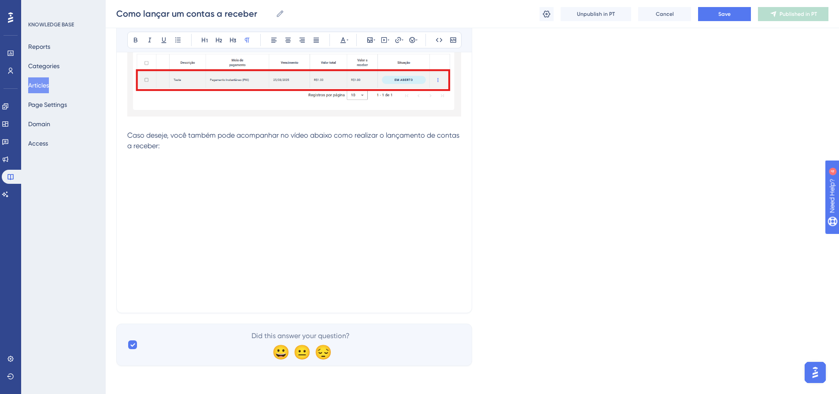
scroll to position [1712, 0]
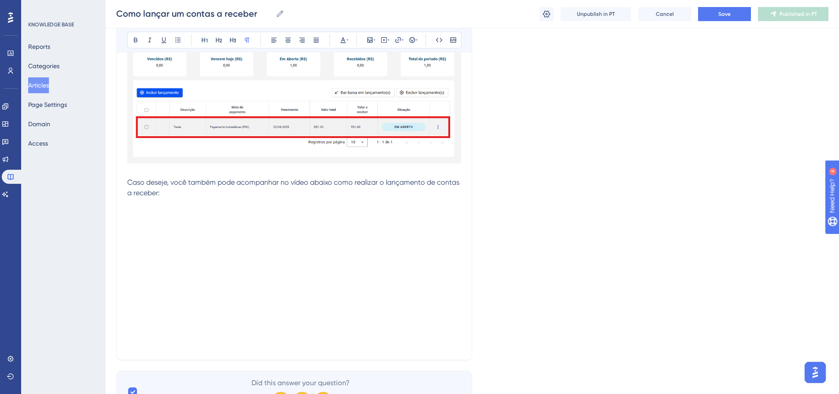
click at [334, 182] on span "Caso deseje, você também pode acompanhar no vídeo abaixo como realizar o lançam…" at bounding box center [294, 187] width 334 height 19
click at [715, 11] on button "Save" at bounding box center [724, 14] width 53 height 14
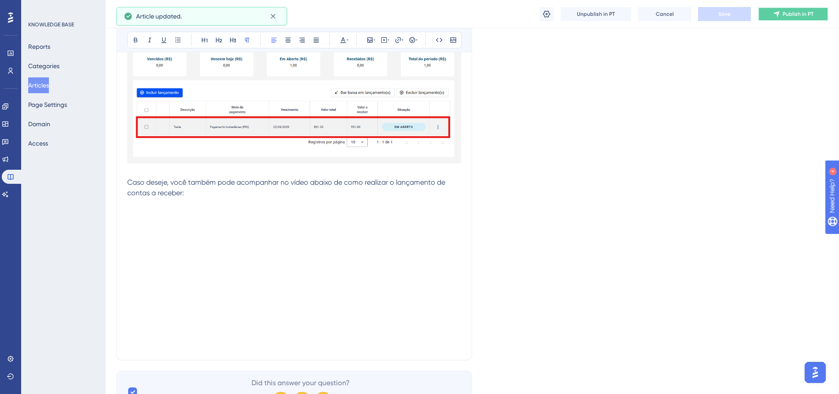
click at [796, 14] on span "Publish in PT" at bounding box center [797, 14] width 31 height 7
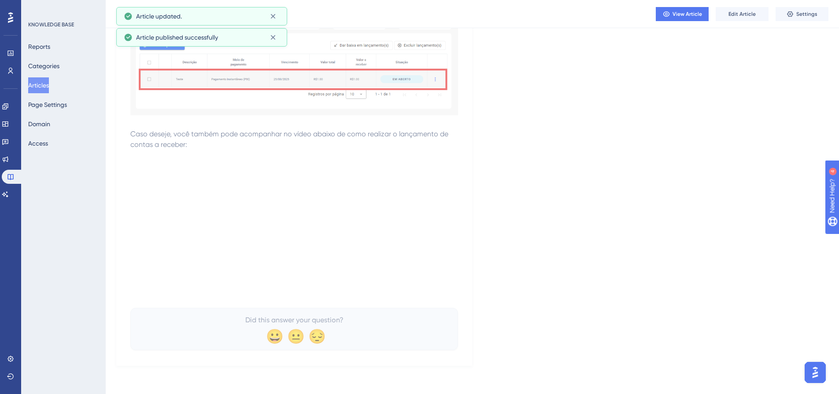
scroll to position [1691, 0]
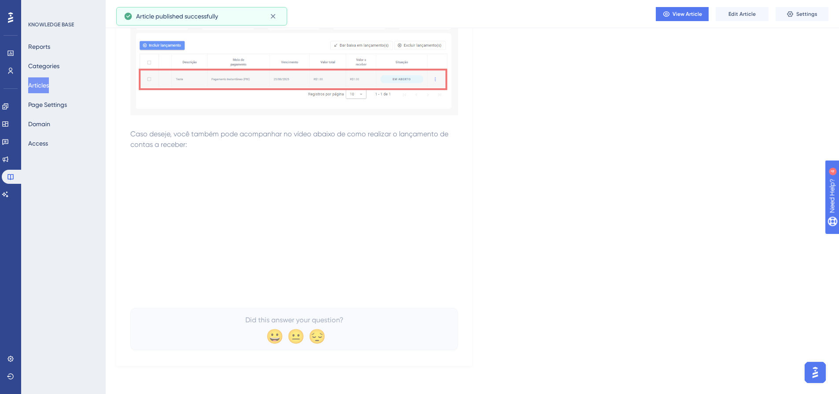
click at [49, 86] on button "Articles" at bounding box center [38, 85] width 21 height 16
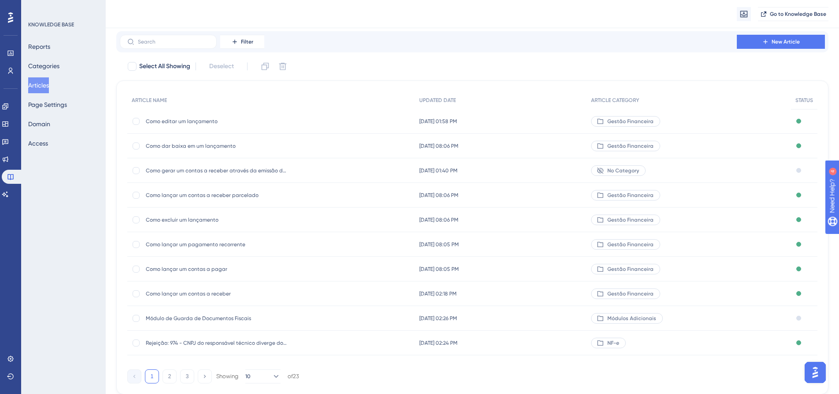
scroll to position [50, 0]
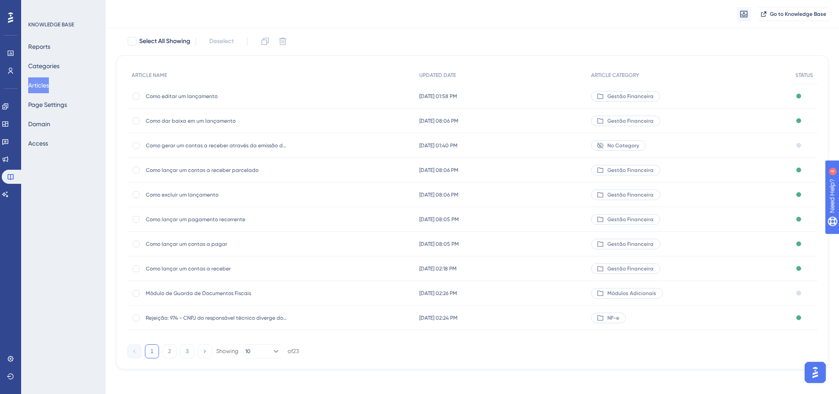
click at [647, 242] on span "Gestão Financeira" at bounding box center [630, 244] width 46 height 7
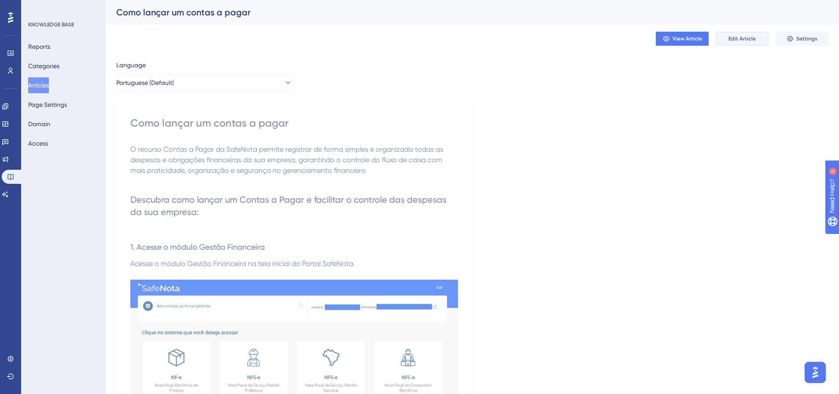
click at [737, 38] on span "Edit Article" at bounding box center [741, 38] width 27 height 7
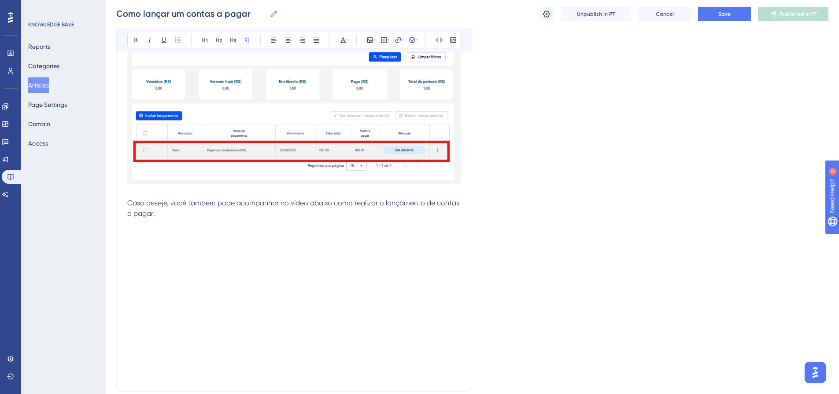
scroll to position [1724, 0]
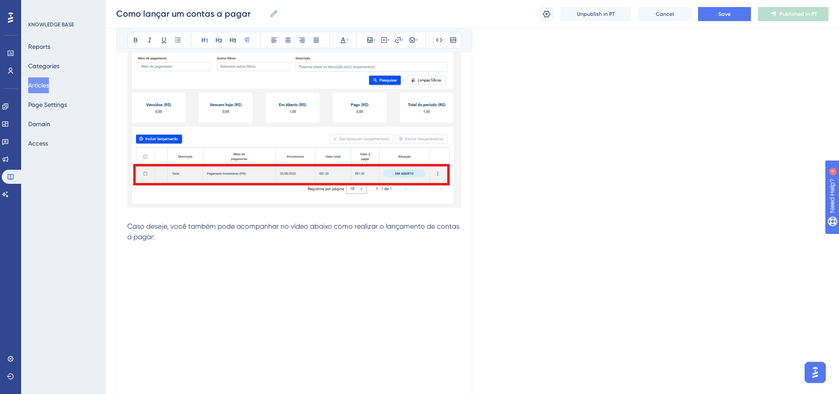
click at [332, 226] on span "Caso deseje, você também pode acompanhar no vídeo abaixo como realizar o lançam…" at bounding box center [294, 231] width 334 height 19
click at [727, 11] on span "Save" at bounding box center [724, 14] width 12 height 7
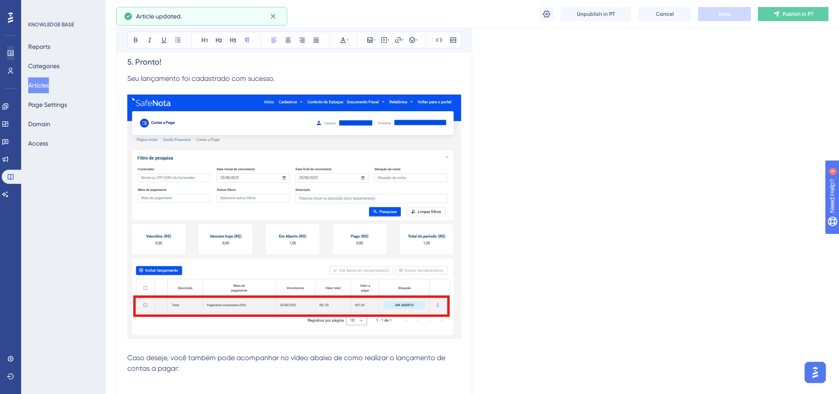
scroll to position [1592, 0]
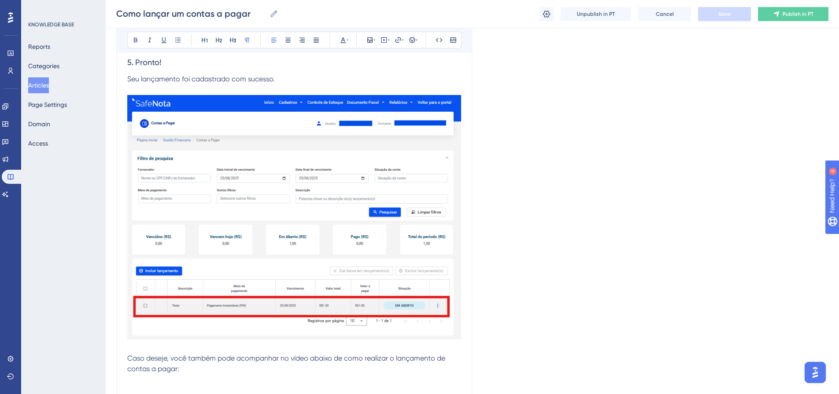
click at [31, 81] on button "Articles" at bounding box center [38, 85] width 21 height 16
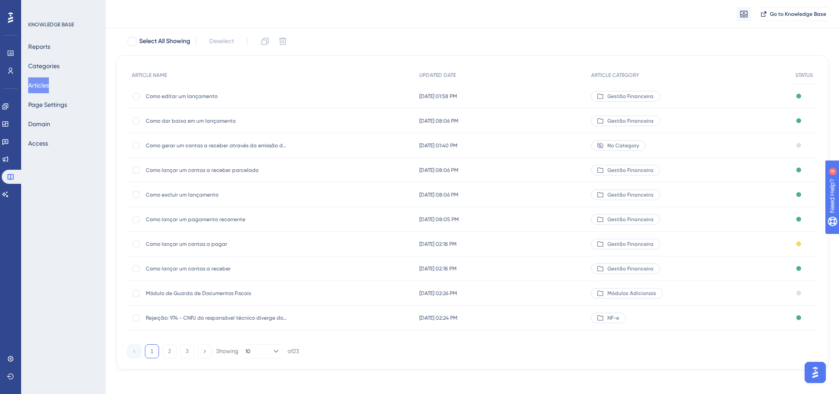
scroll to position [54, 0]
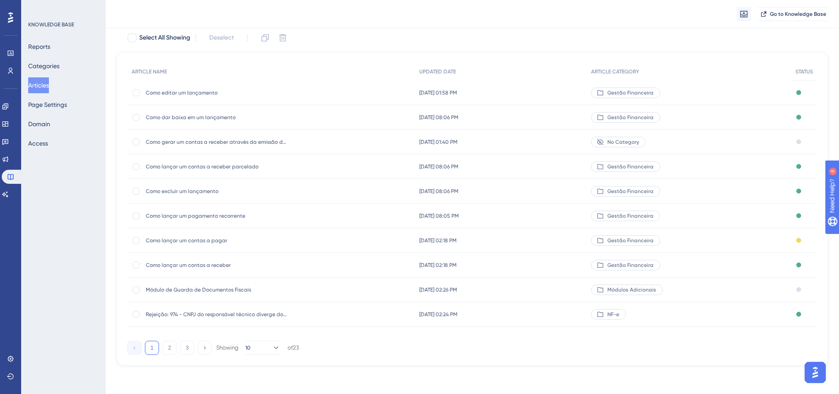
click at [635, 240] on span "Gestão Financeira" at bounding box center [630, 240] width 46 height 7
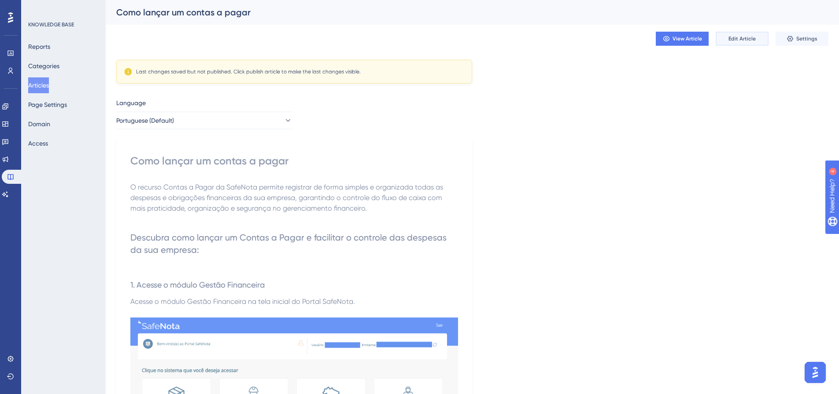
click at [728, 32] on button "Edit Article" at bounding box center [741, 39] width 53 height 14
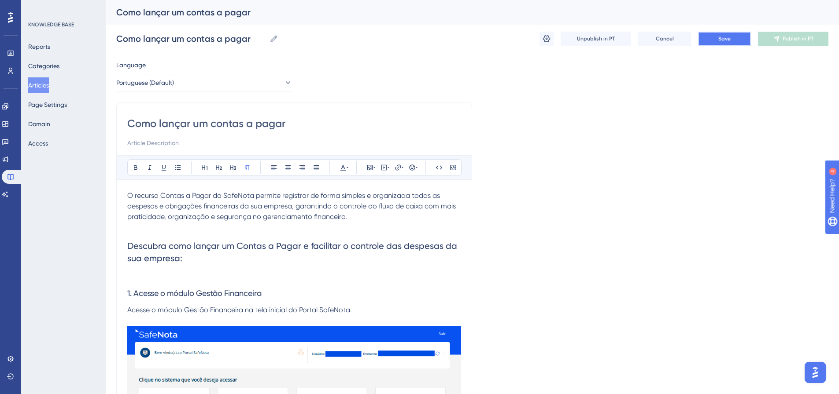
click at [744, 35] on button "Save" at bounding box center [724, 39] width 53 height 14
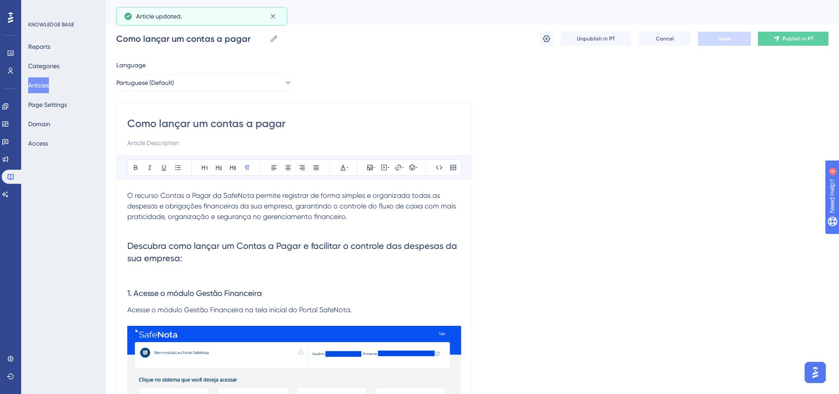
click at [46, 78] on button "Articles" at bounding box center [38, 85] width 21 height 16
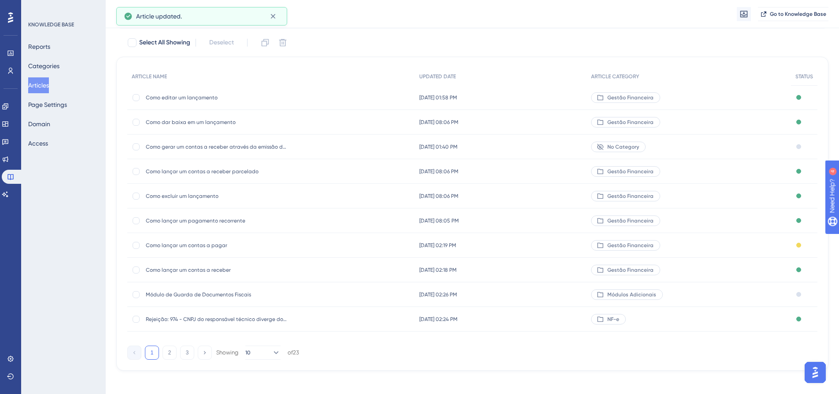
scroll to position [50, 0]
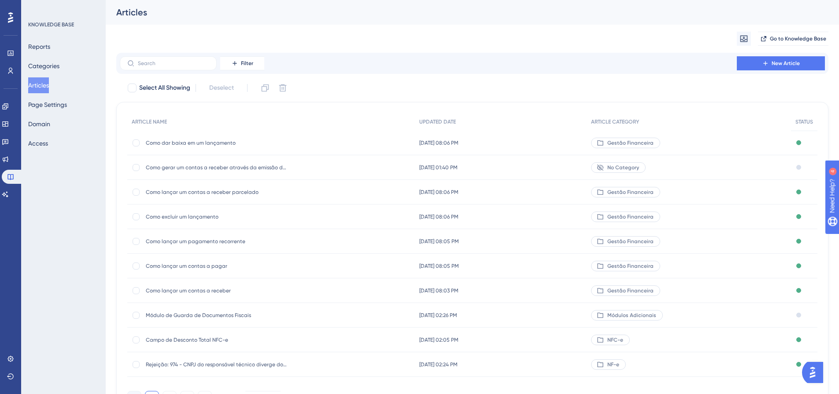
scroll to position [44, 0]
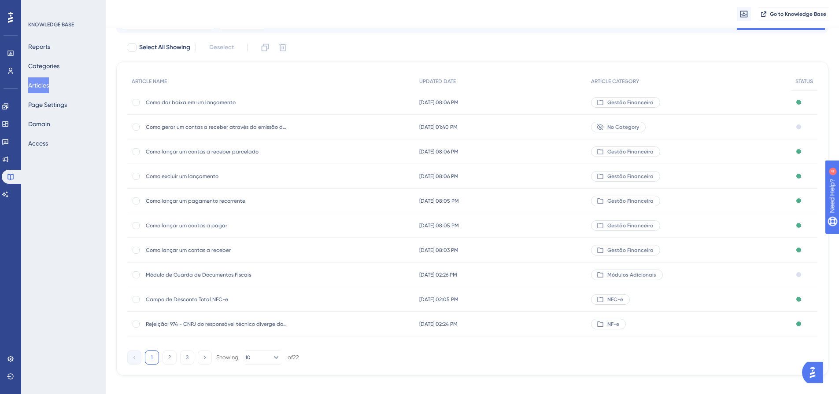
click at [197, 177] on span "Como excluir um lançamento" at bounding box center [216, 176] width 141 height 7
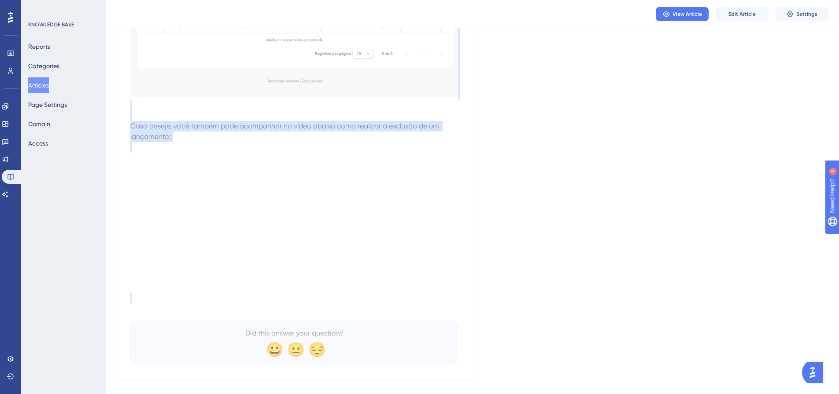
scroll to position [1830, 0]
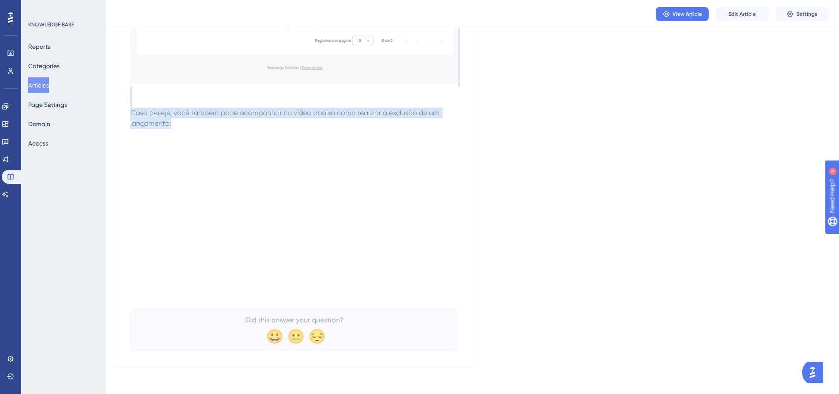
drag, startPoint x: 131, startPoint y: 118, endPoint x: 405, endPoint y: 122, distance: 273.9
copy div "Como excluir um lançamento Você pode excluir registros lançados incorretamente …"
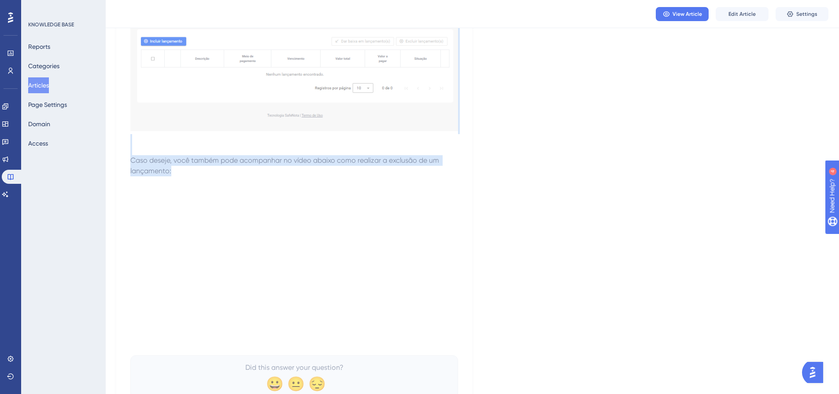
scroll to position [1698, 0]
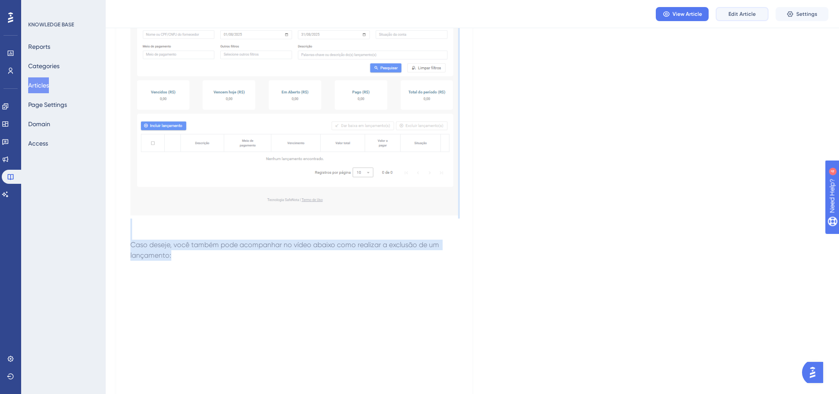
click at [742, 17] on span "Edit Article" at bounding box center [741, 14] width 27 height 7
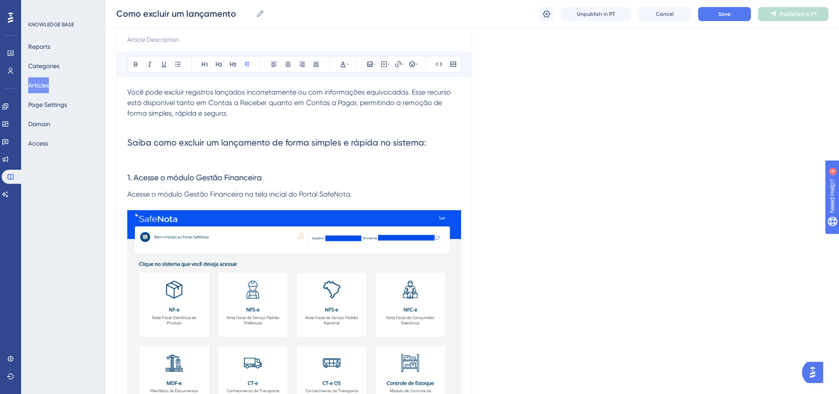
scroll to position [176, 0]
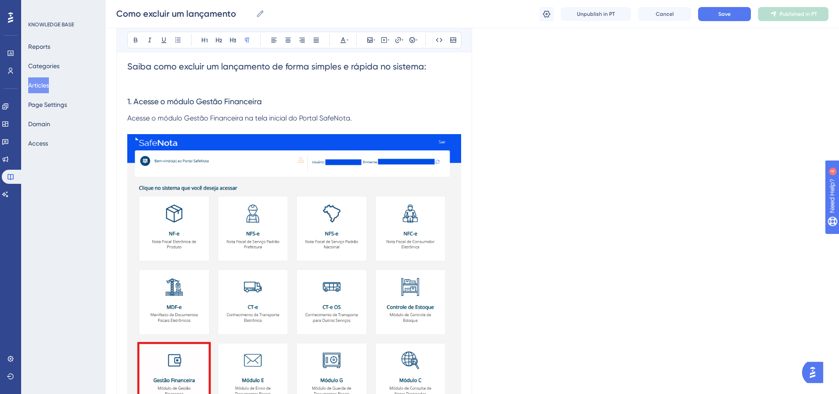
click at [243, 224] on img at bounding box center [294, 274] width 334 height 280
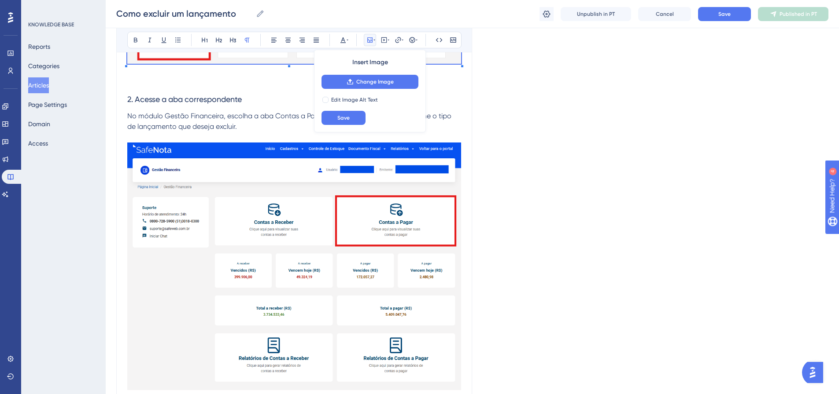
scroll to position [572, 0]
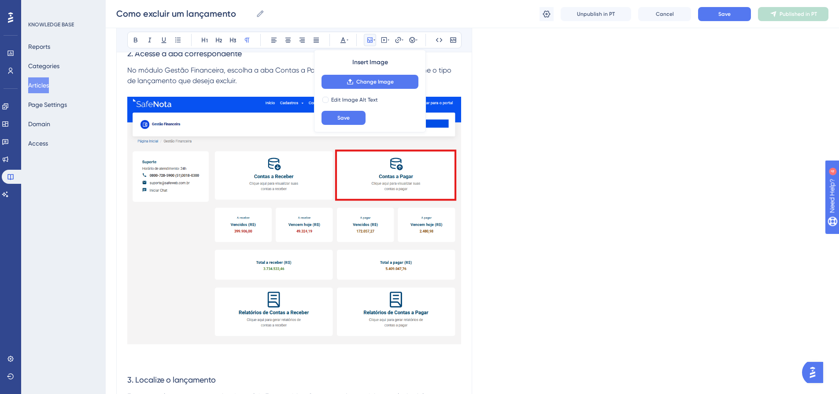
click at [283, 199] on img at bounding box center [294, 221] width 334 height 248
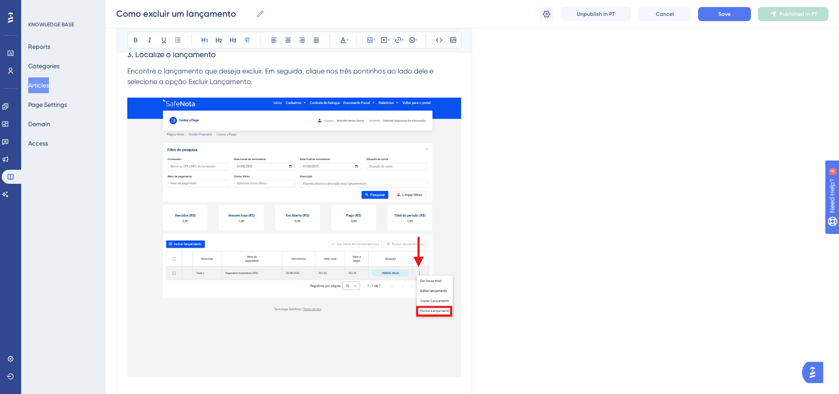
scroll to position [925, 0]
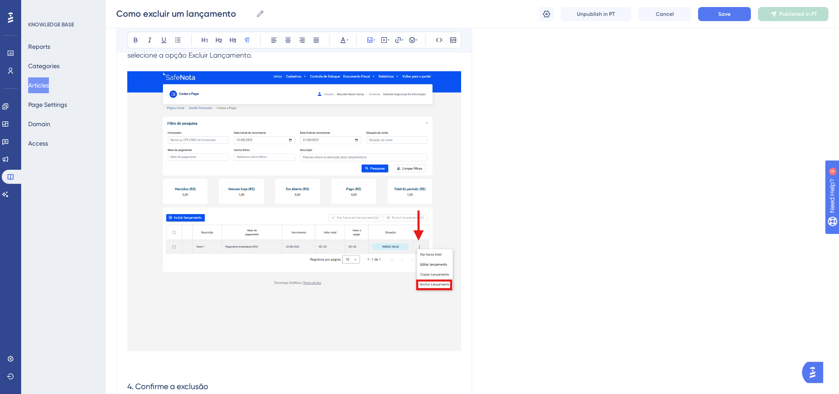
click at [313, 184] on img at bounding box center [294, 211] width 334 height 280
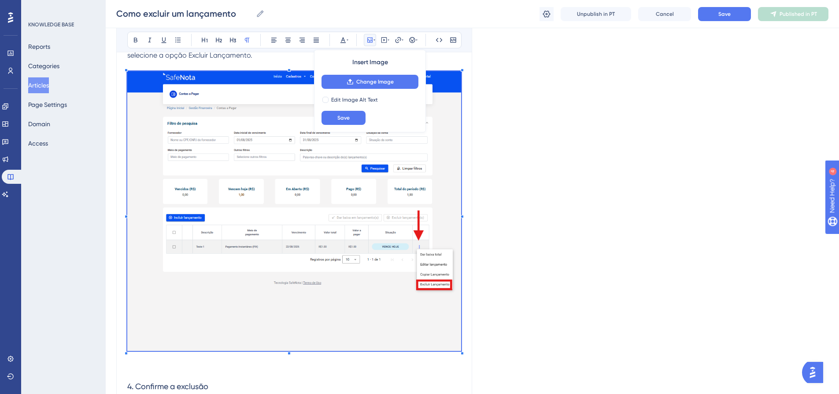
click at [551, 142] on div "Language Portuguese (Default) Como excluir um lançamento Bold Italic Underline …" at bounding box center [472, 237] width 712 height 2210
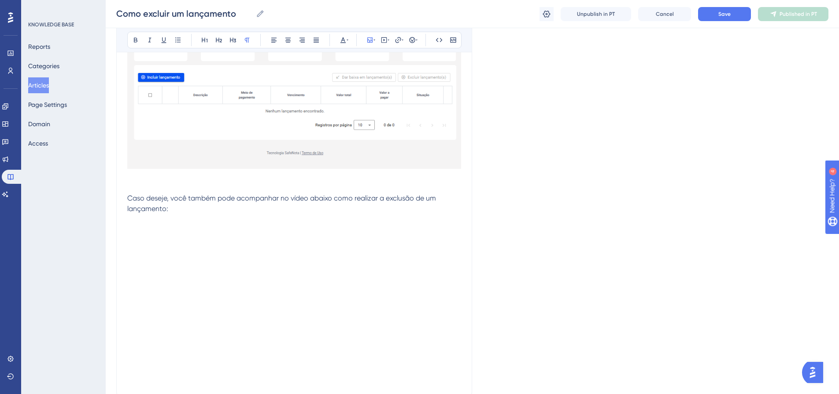
scroll to position [1900, 0]
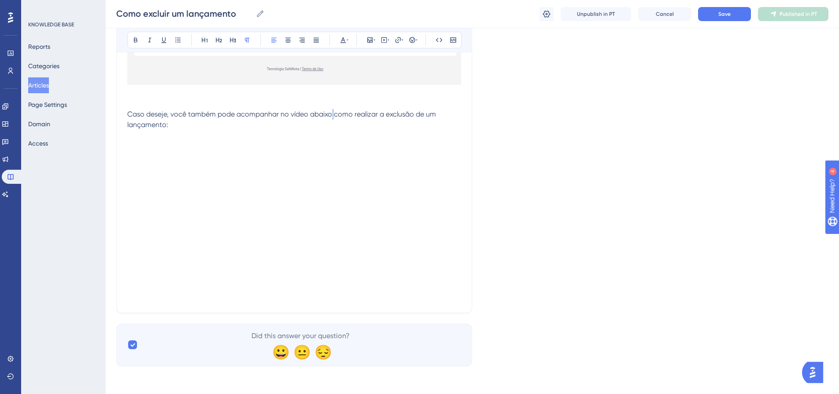
click at [333, 116] on span "Caso deseje, você também pode acompanhar no vídeo abaixo como realizar a exclus…" at bounding box center [282, 119] width 310 height 19
click at [341, 123] on p "Caso deseje, você também pode acompanhar no vídeo abaixo como realizar a exclus…" at bounding box center [294, 125] width 334 height 32
click at [335, 116] on span "Caso deseje, você também pode acompanhar no vídeo abaixo como realizar a exclus…" at bounding box center [282, 119] width 310 height 19
click at [705, 12] on button "Save" at bounding box center [724, 14] width 53 height 14
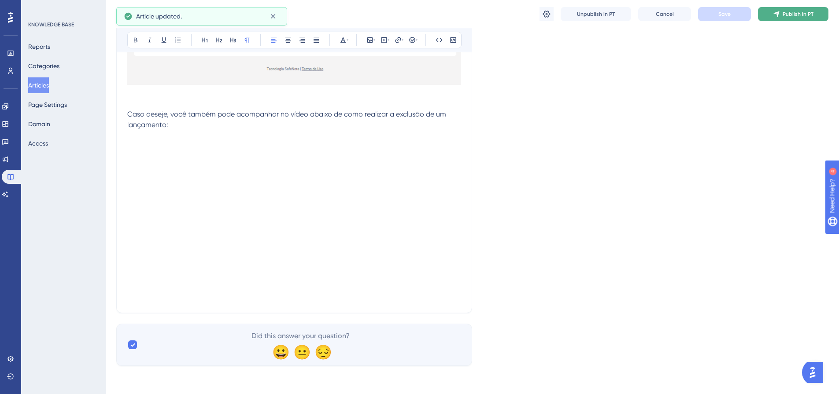
click at [807, 14] on span "Publish in PT" at bounding box center [797, 14] width 31 height 7
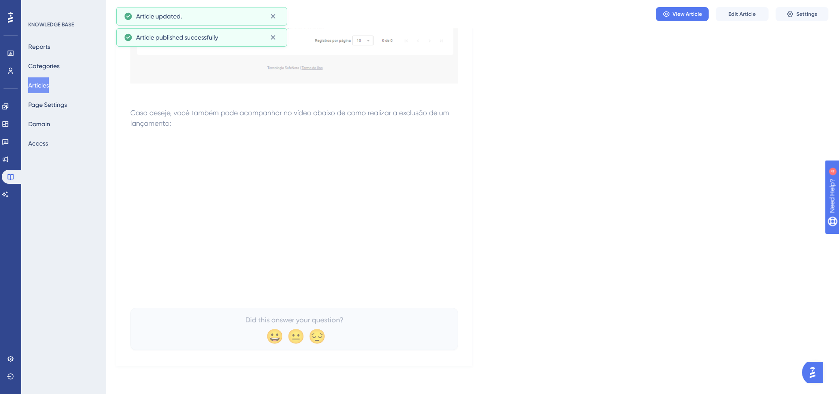
scroll to position [1830, 0]
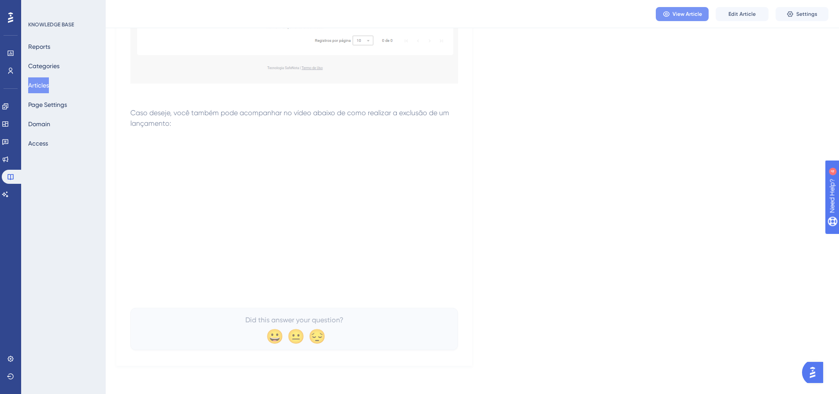
click at [681, 17] on span "View Article" at bounding box center [686, 14] width 29 height 7
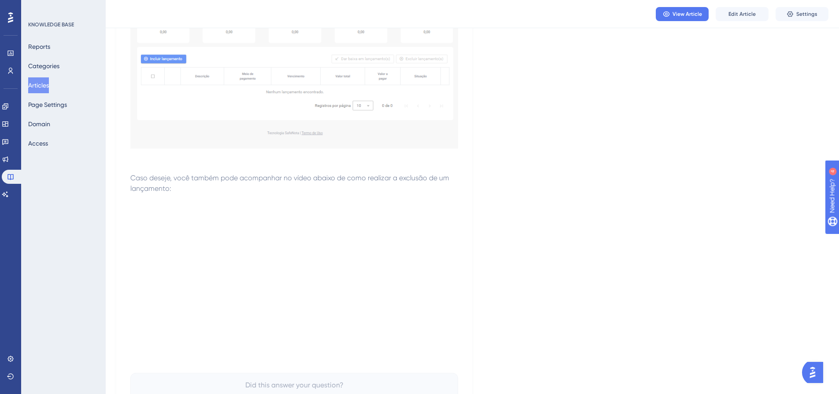
scroll to position [1654, 0]
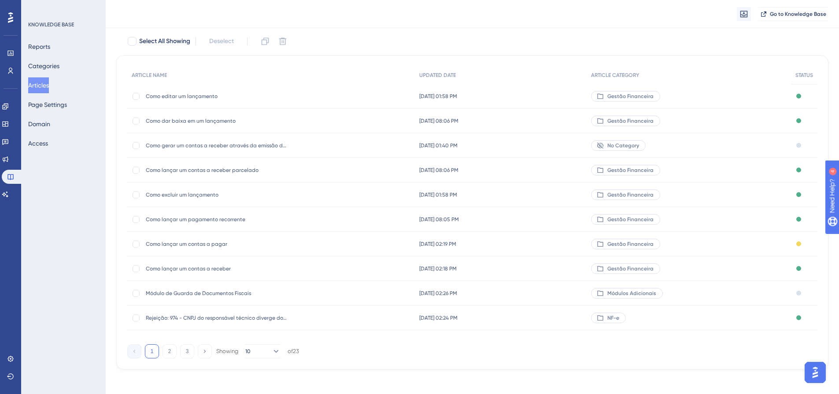
click at [645, 241] on span "Gestão Financeira" at bounding box center [630, 244] width 46 height 7
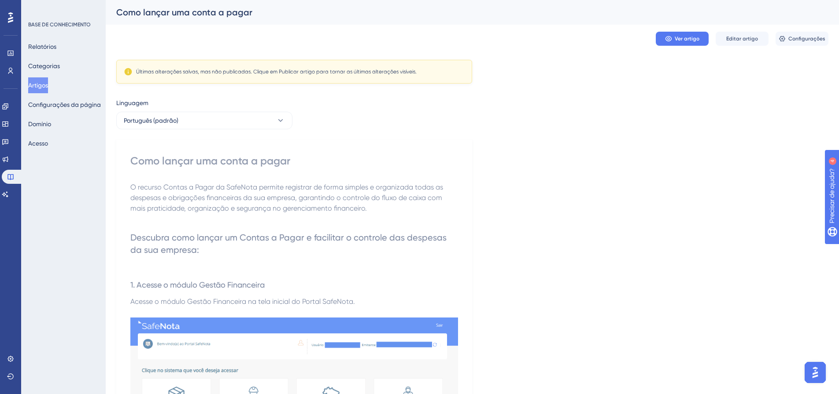
click at [724, 34] on button "Editar artigo" at bounding box center [741, 39] width 53 height 14
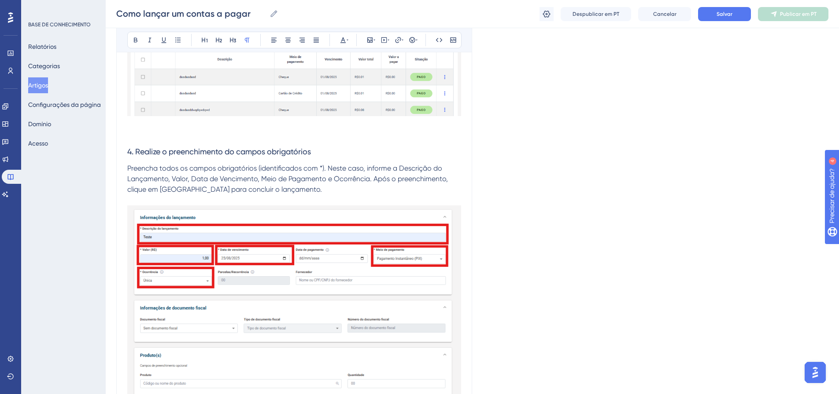
scroll to position [1145, 0]
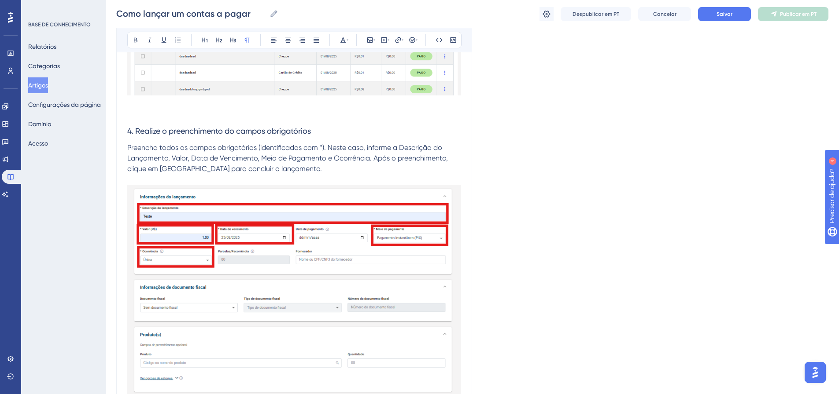
click at [335, 137] on h3 "4. Realize o preenchimento do campos obrigatórios" at bounding box center [294, 131] width 334 height 23
click at [730, 18] on button "Salvar" at bounding box center [724, 14] width 53 height 14
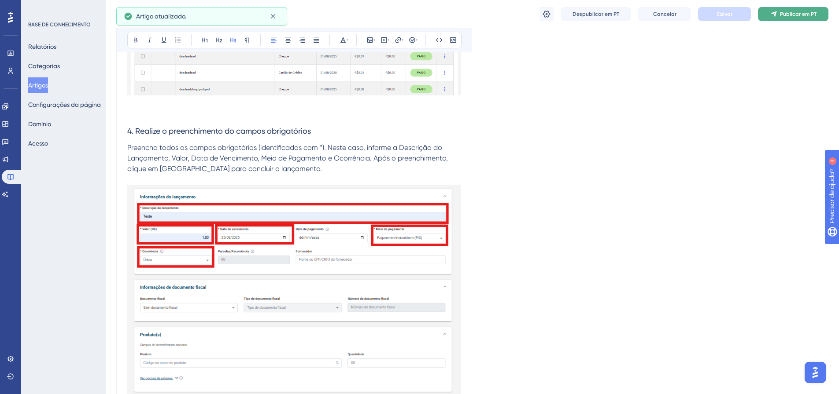
click at [792, 12] on font "Publicar em PT" at bounding box center [798, 14] width 37 height 6
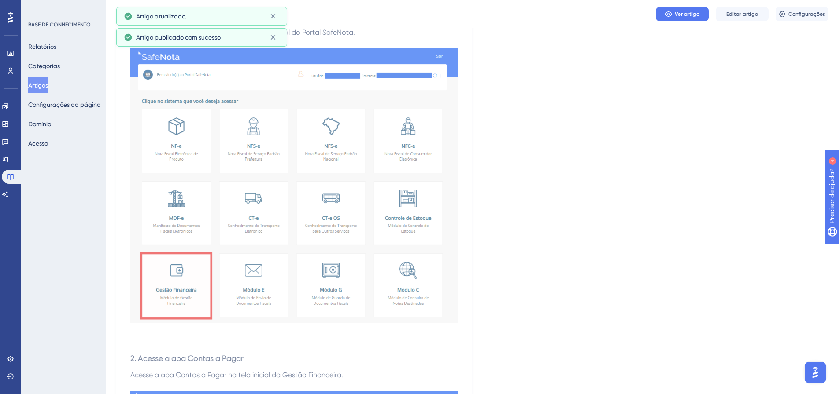
scroll to position [220, 0]
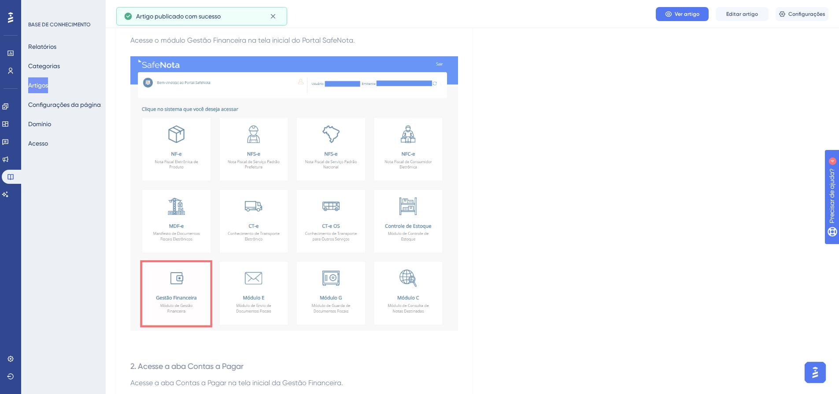
click at [48, 83] on font "Artigos" at bounding box center [38, 85] width 20 height 7
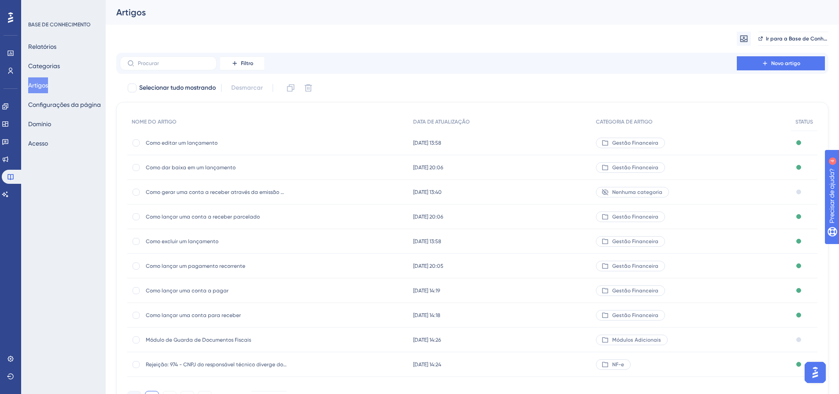
click at [610, 263] on div at bounding box center [605, 266] width 9 height 7
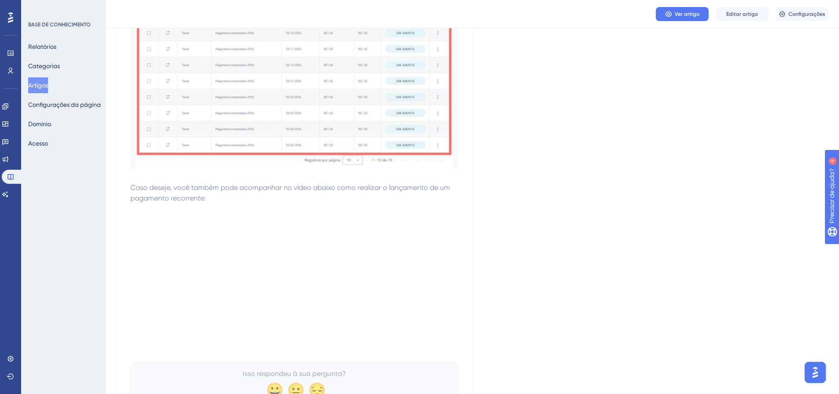
scroll to position [2223, 0]
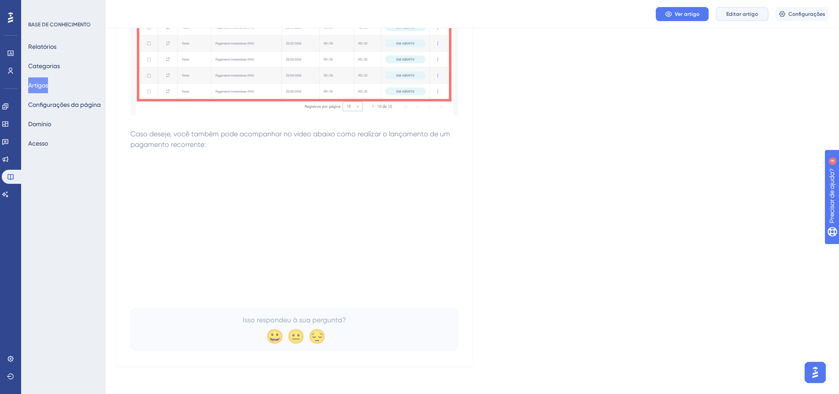
click at [723, 11] on button "Editar artigo" at bounding box center [741, 14] width 53 height 14
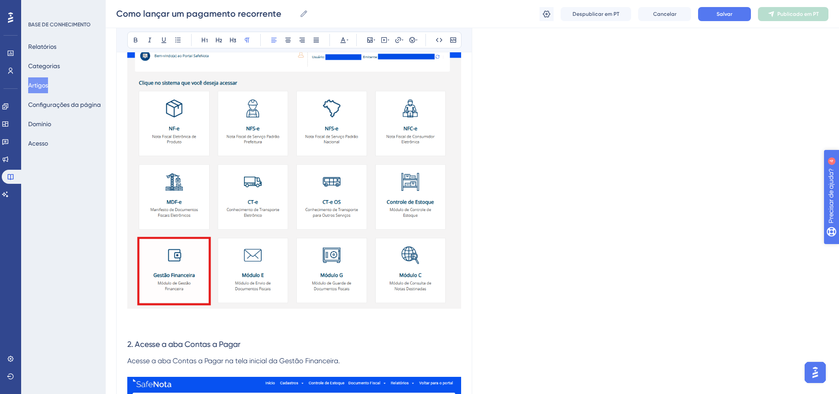
scroll to position [188, 0]
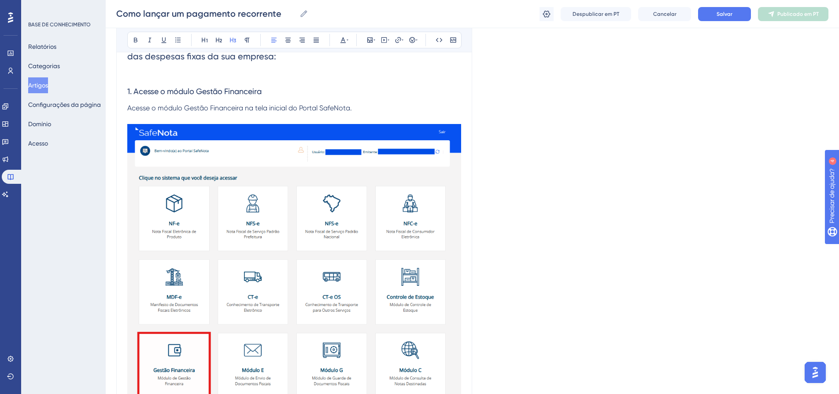
drag, startPoint x: 838, startPoint y: 81, endPoint x: 838, endPoint y: 86, distance: 5.3
click at [0, 0] on div "Desempenho Usuários Noivado Widgets Opinião Atualizações de produtos Base de co…" at bounding box center [0, 0] width 0 height 0
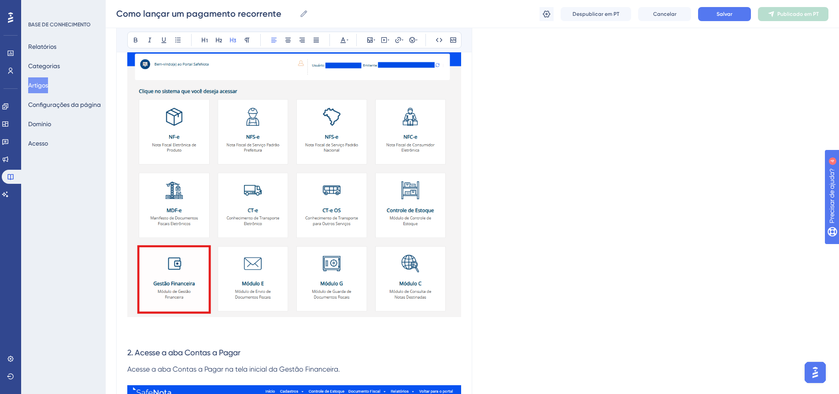
drag, startPoint x: 841, startPoint y: 82, endPoint x: 5, endPoint y: 5, distance: 838.7
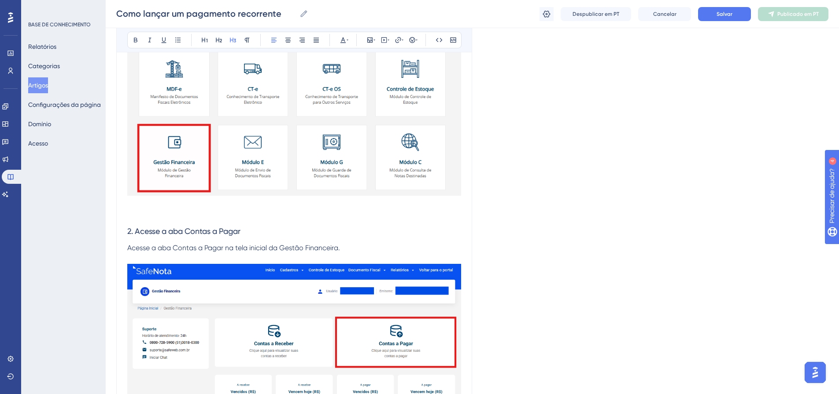
scroll to position [275, 0]
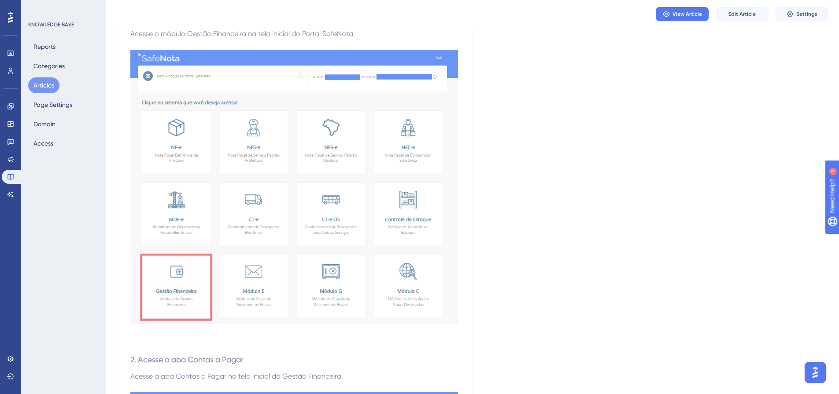
scroll to position [143, 0]
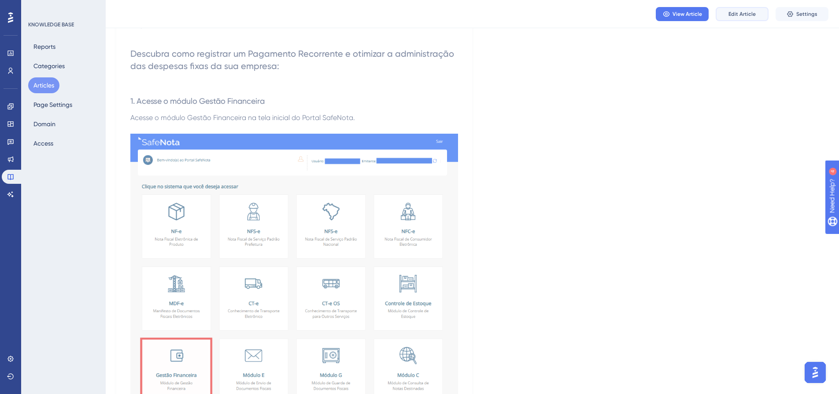
click at [744, 17] on span "Edit Article" at bounding box center [741, 14] width 27 height 7
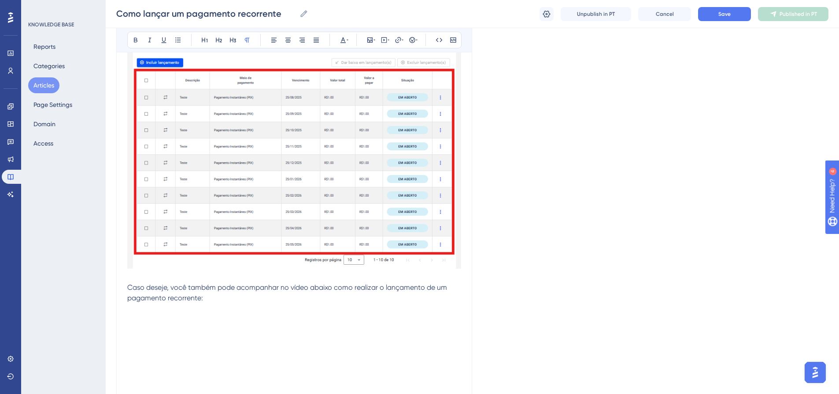
scroll to position [2310, 0]
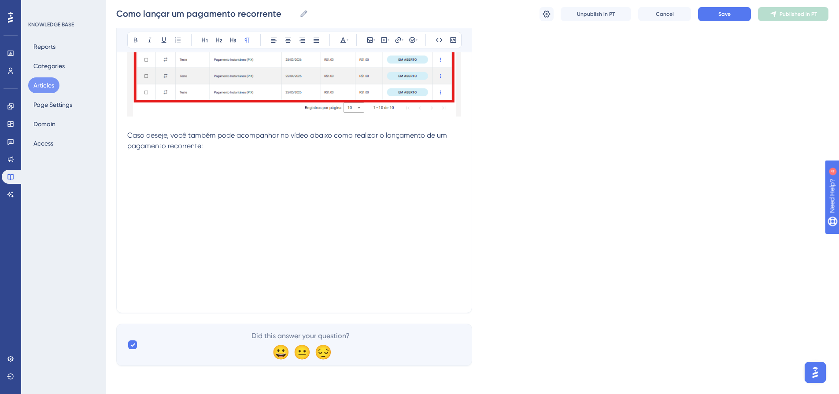
click at [332, 140] on p "Caso deseje, você também pode acompanhar no vídeo abaixo como realizar o lançam…" at bounding box center [294, 140] width 334 height 21
click at [717, 11] on button "Save" at bounding box center [724, 14] width 53 height 14
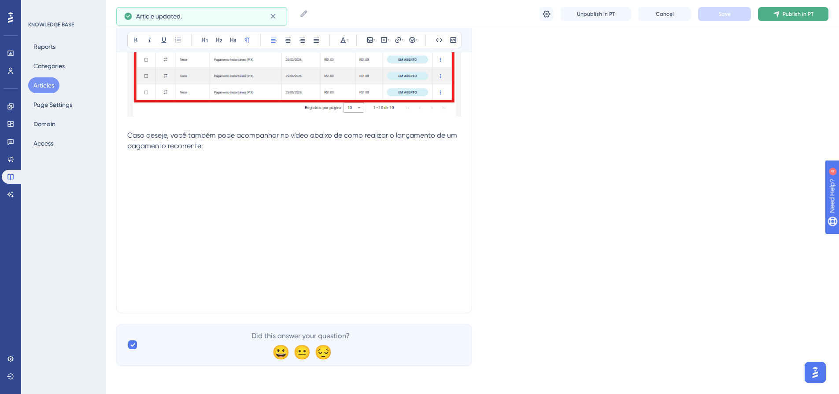
click at [806, 17] on span "Publish in PT" at bounding box center [797, 14] width 31 height 7
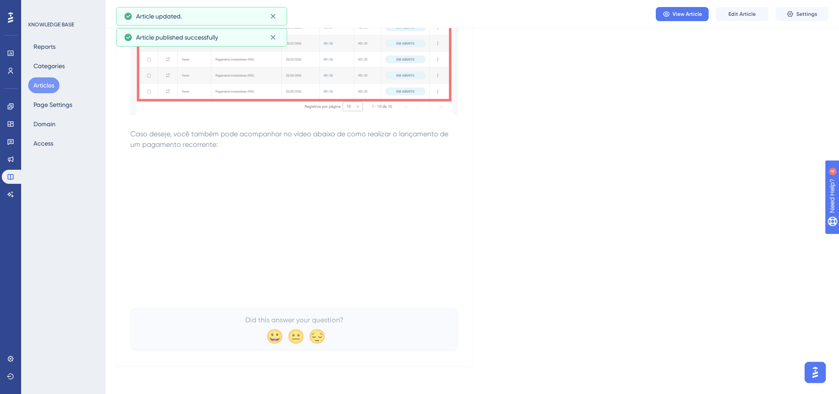
scroll to position [2244, 0]
click at [50, 84] on button "Articles" at bounding box center [43, 85] width 31 height 16
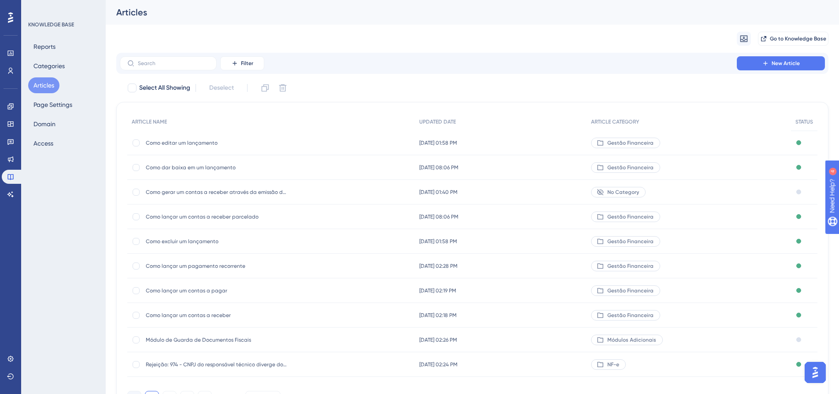
click at [653, 240] on span "Gestão Financeira" at bounding box center [630, 241] width 46 height 7
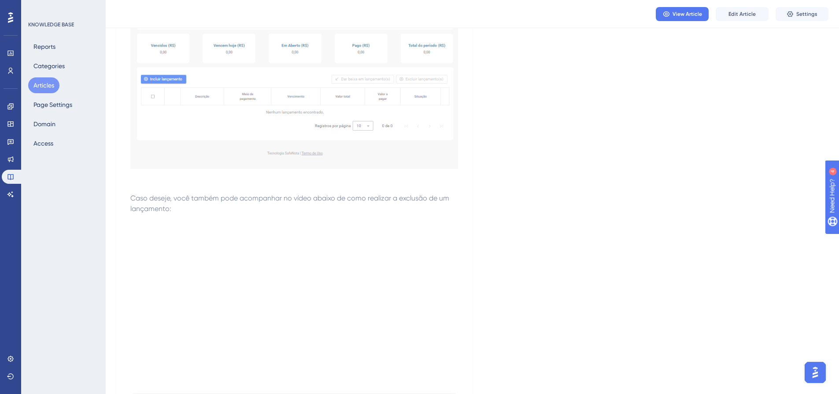
scroll to position [1830, 0]
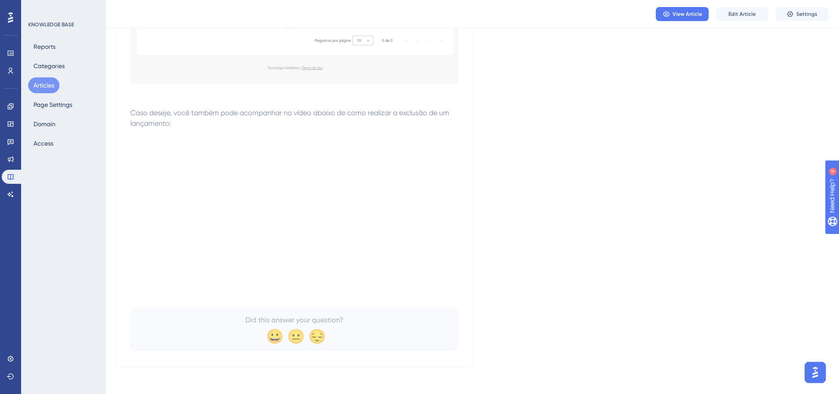
click at [39, 81] on button "Articles" at bounding box center [43, 85] width 31 height 16
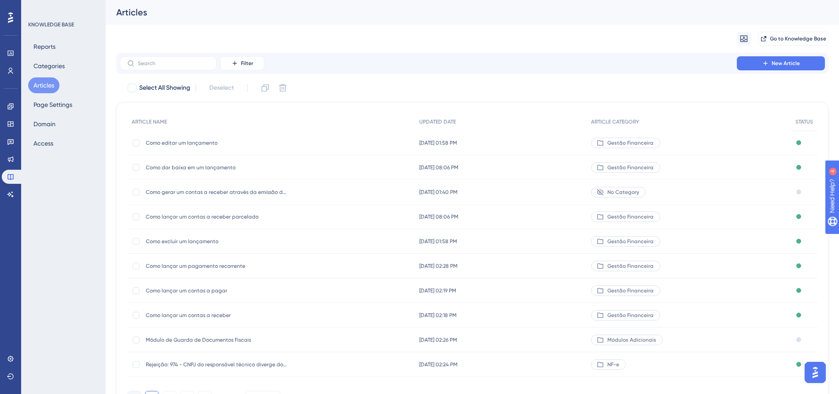
click at [630, 212] on div "Gestão Financeira" at bounding box center [625, 217] width 69 height 11
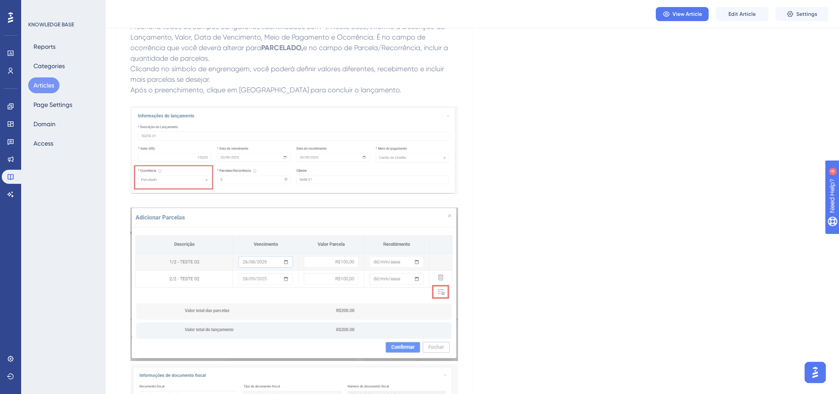
scroll to position [1309, 0]
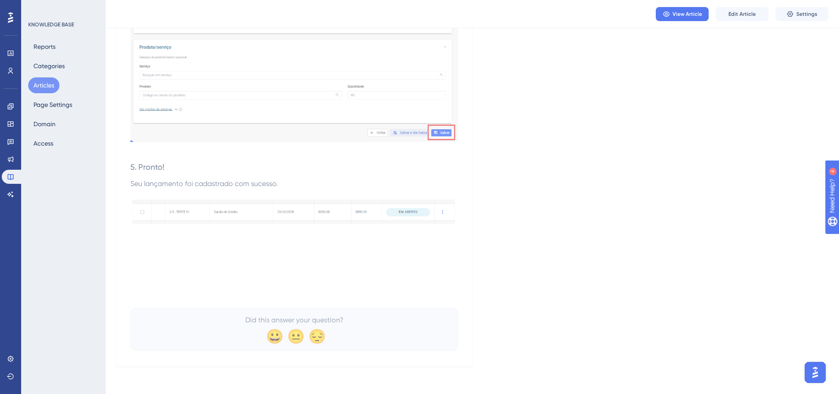
click at [51, 85] on button "Articles" at bounding box center [43, 85] width 31 height 16
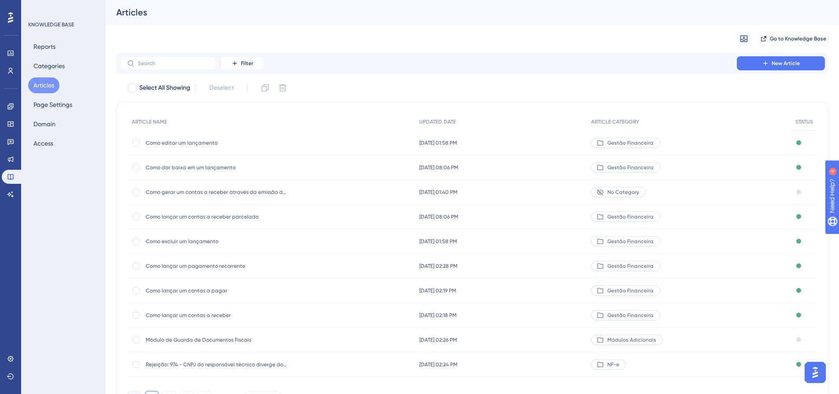
click at [228, 170] on span "Como dar baixa em um lançamento" at bounding box center [216, 167] width 141 height 7
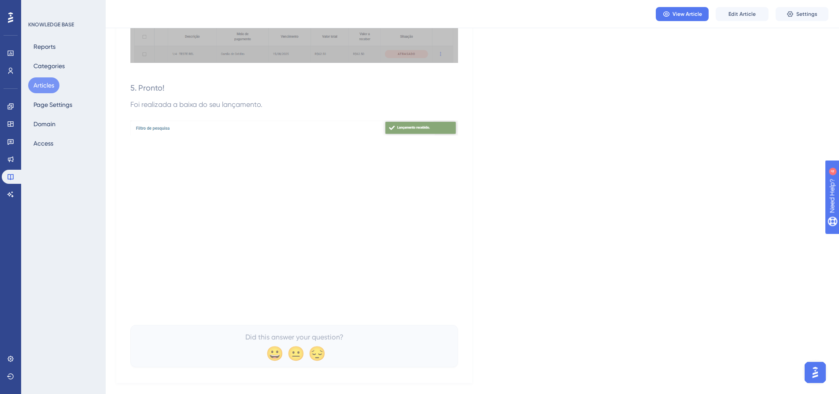
scroll to position [1262, 0]
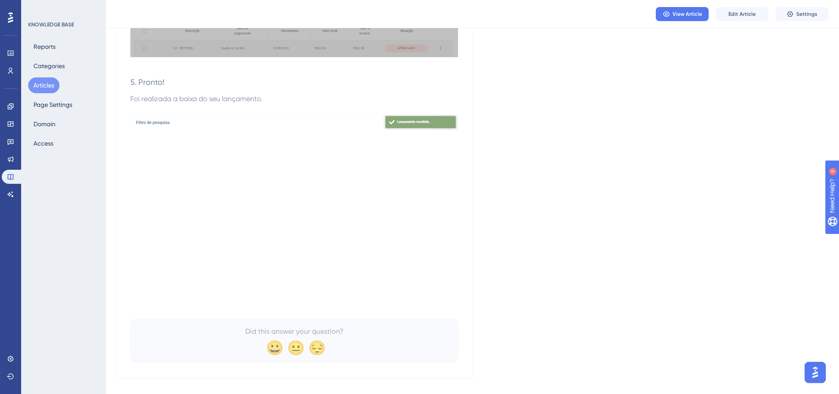
click at [53, 81] on button "Articles" at bounding box center [43, 85] width 31 height 16
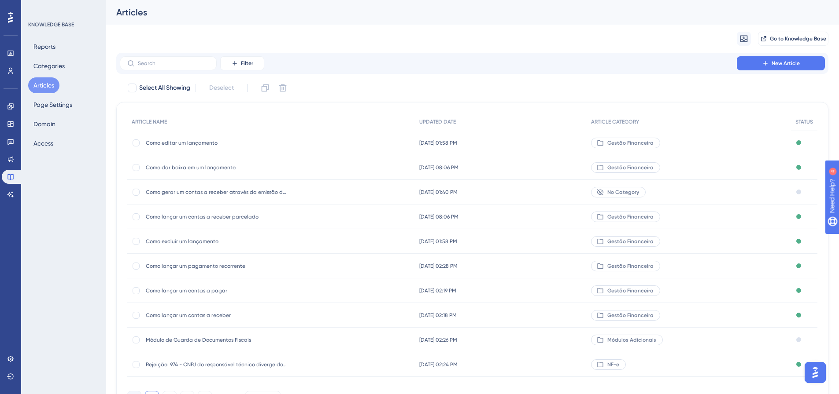
click at [650, 143] on span "Gestão Financeira" at bounding box center [630, 143] width 46 height 7
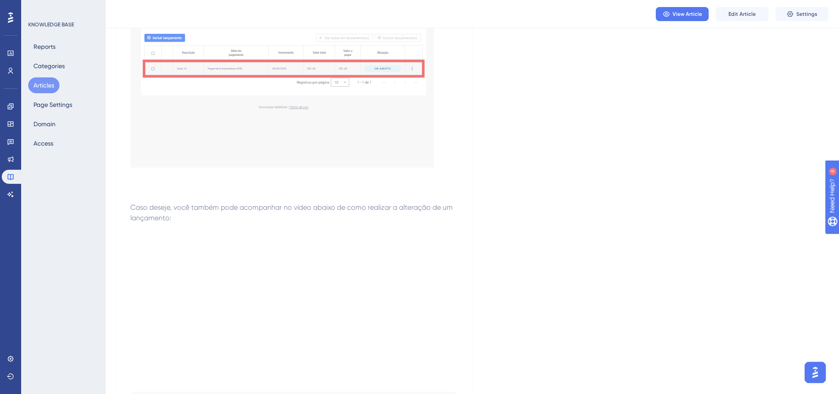
scroll to position [1878, 0]
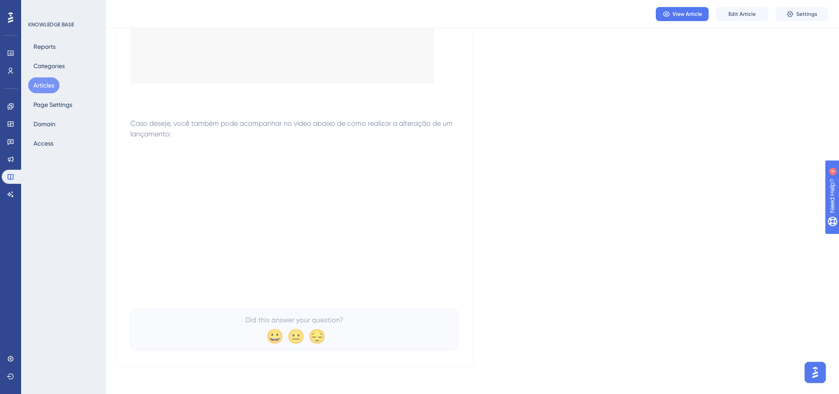
click at [44, 85] on button "Articles" at bounding box center [43, 85] width 31 height 16
